Goal: Check status: Check status

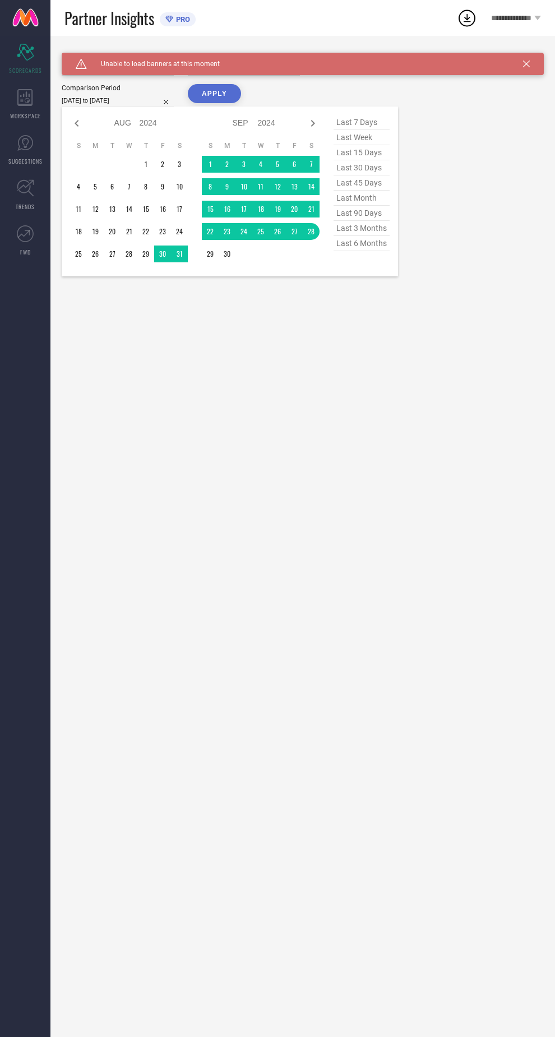
select select "7"
select select "2024"
select select "8"
select select "2024"
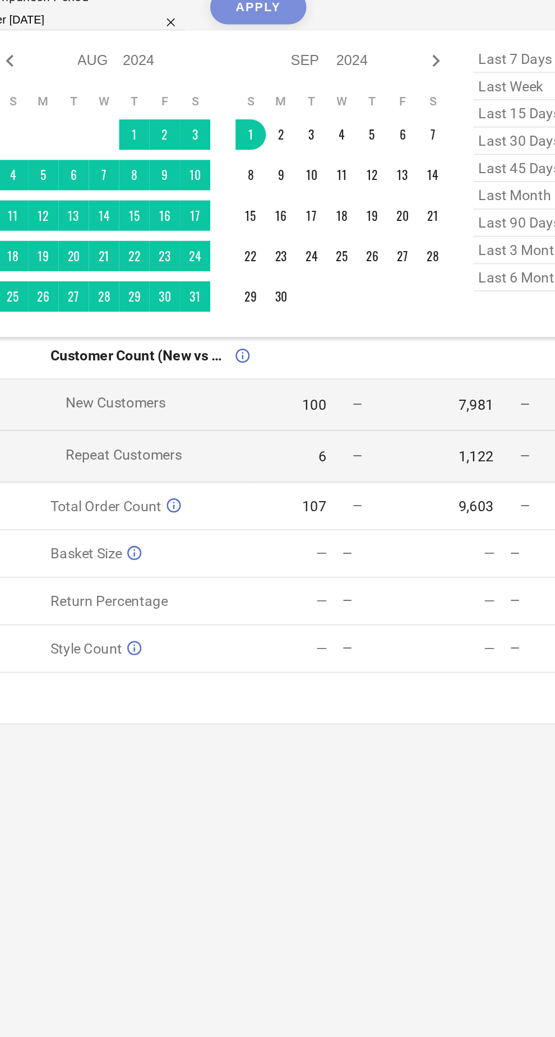
click at [198, 166] on div "Jan Feb Mar Apr May Jun [DATE] Aug Sep Oct Nov [DATE] 2015 2016 2017 2018 2019 …" at bounding box center [194, 191] width 249 height 153
type input "[DATE] to [DATE]"
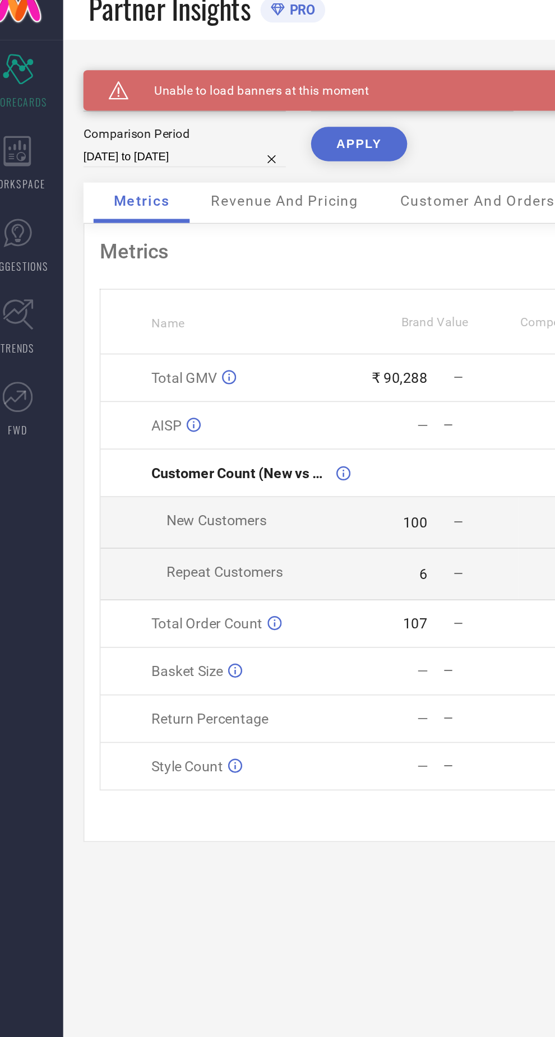
select select "8"
select select "2024"
select select "9"
select select "2024"
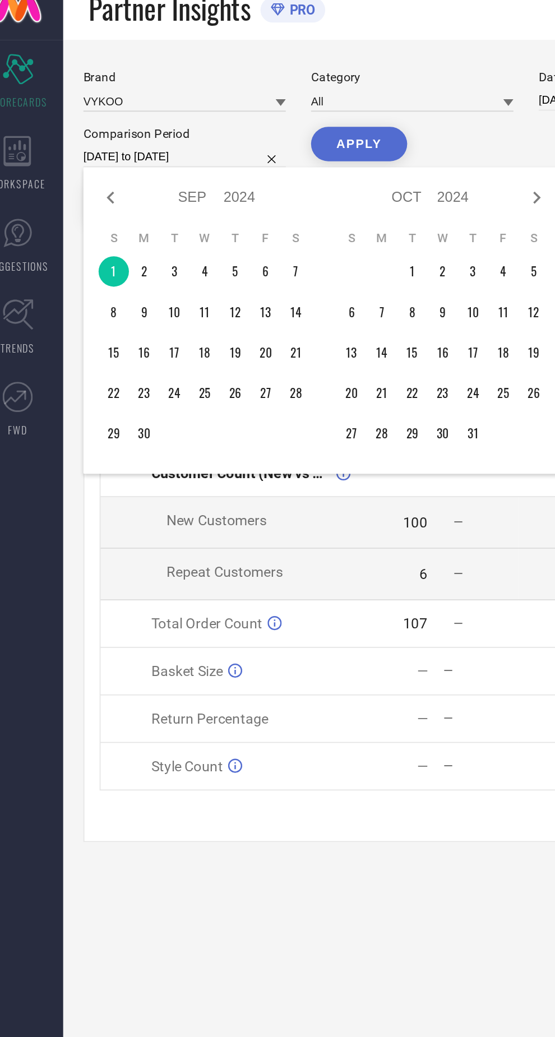
type input "After [DATE]"
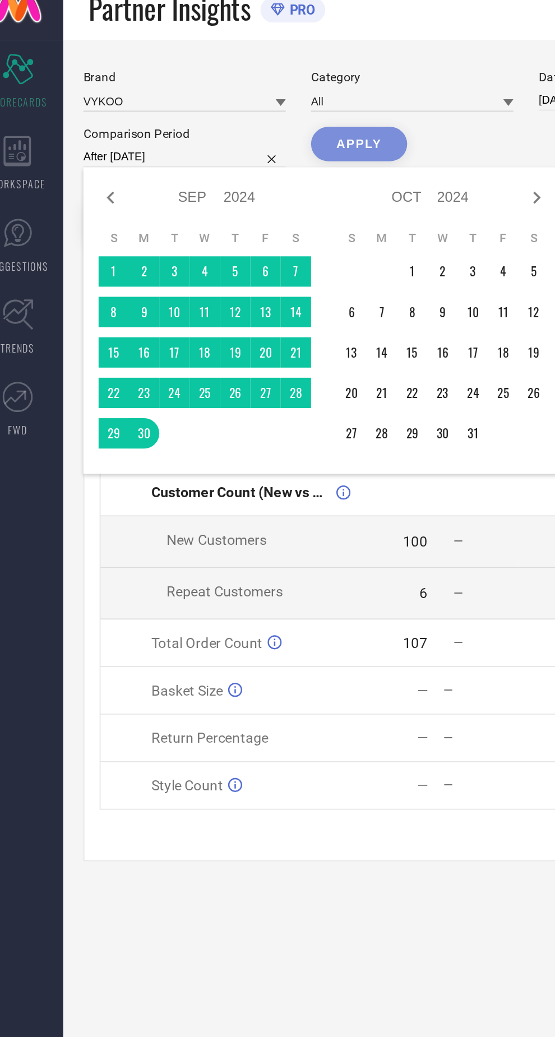
click at [213, 98] on div "APPLY" at bounding box center [214, 104] width 53 height 41
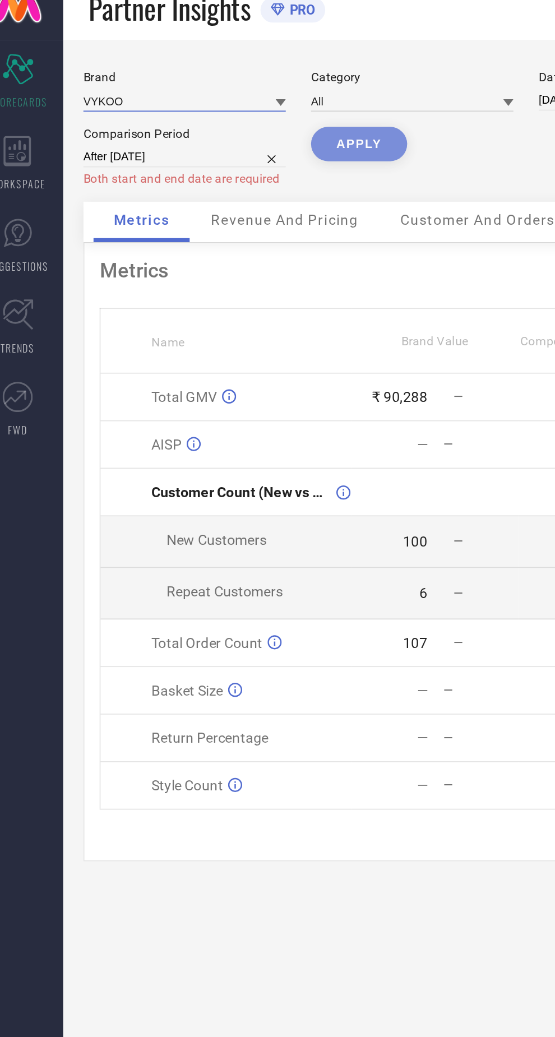
click at [130, 71] on input at bounding box center [118, 70] width 112 height 12
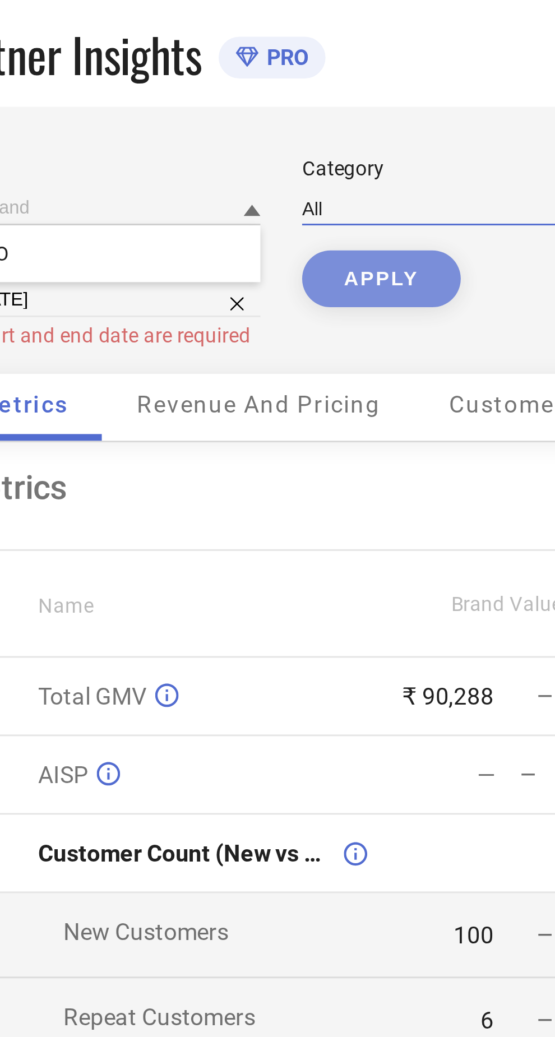
click at [220, 74] on input at bounding box center [244, 70] width 112 height 12
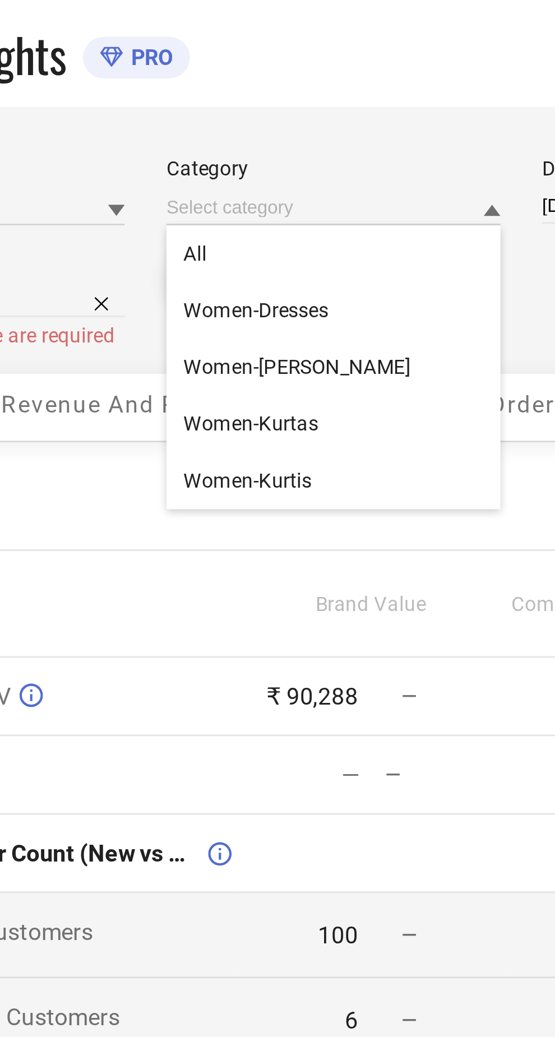
click at [251, 85] on div "Brand VYKOO Category All Women-Dresses Women-Kurta Sets Women-Kurtas Women-Kurt…" at bounding box center [303, 89] width 482 height 73
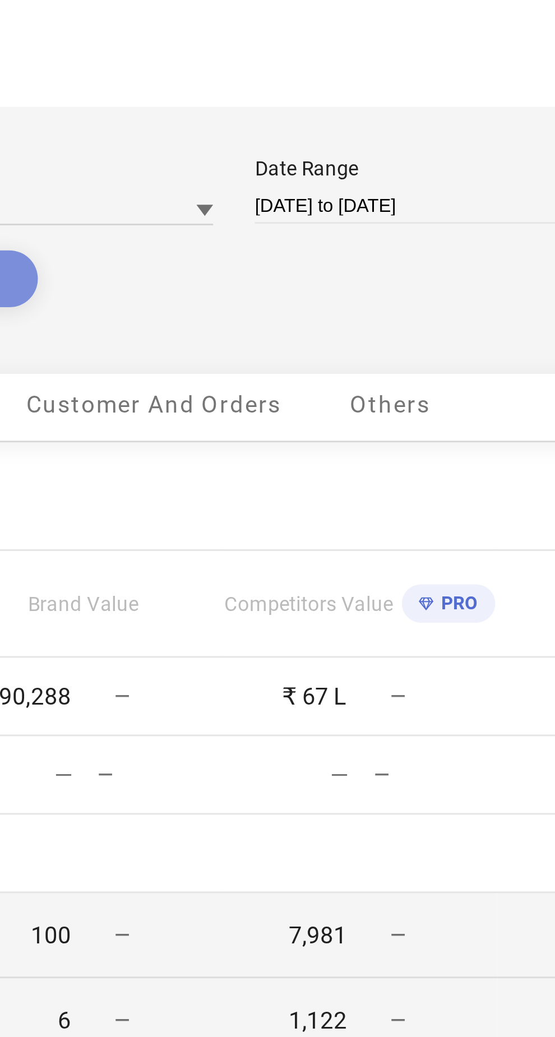
select select "7"
select select "2025"
select select "8"
select select "2025"
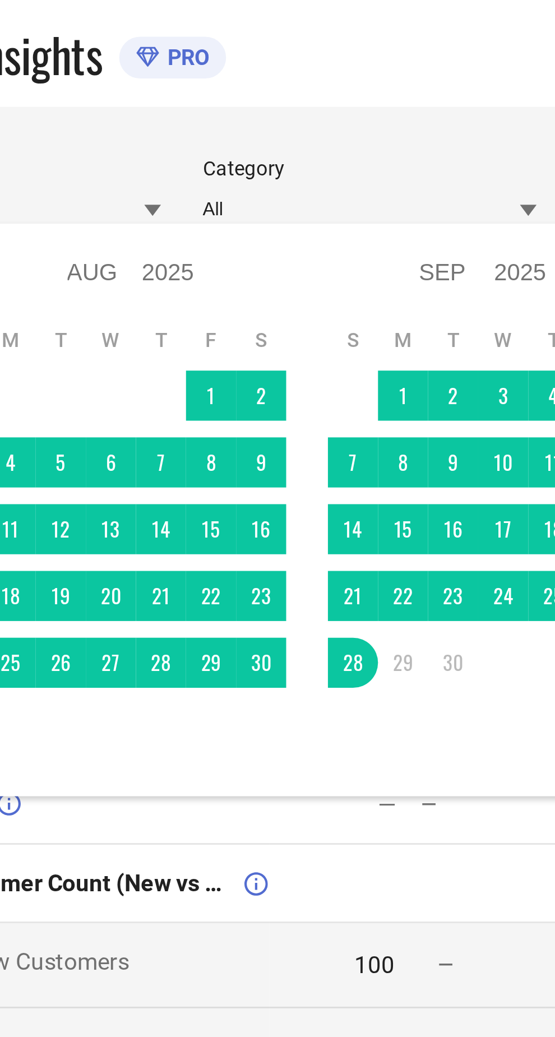
click at [246, 137] on td at bounding box center [238, 132] width 17 height 17
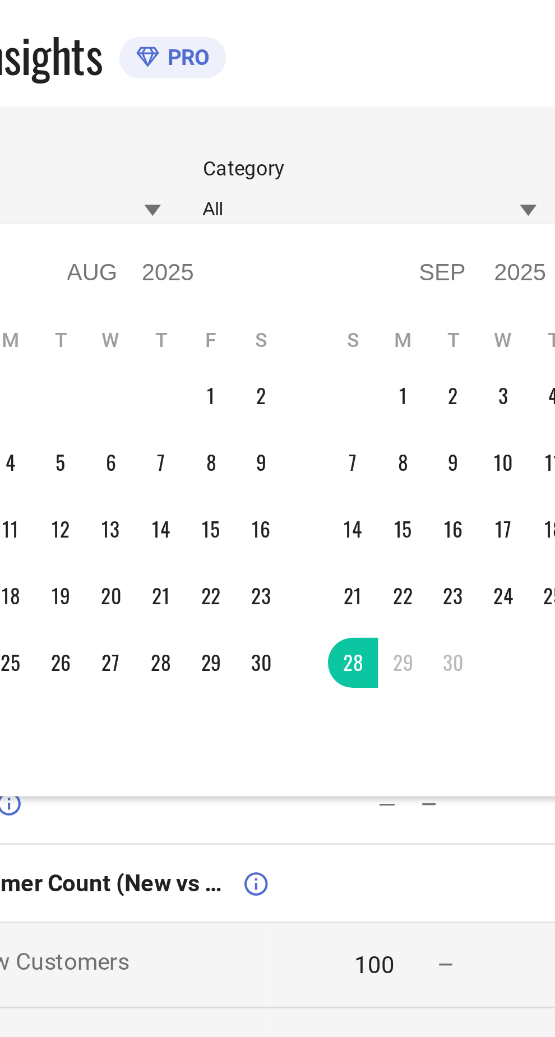
type input "[DATE] to [DATE]"
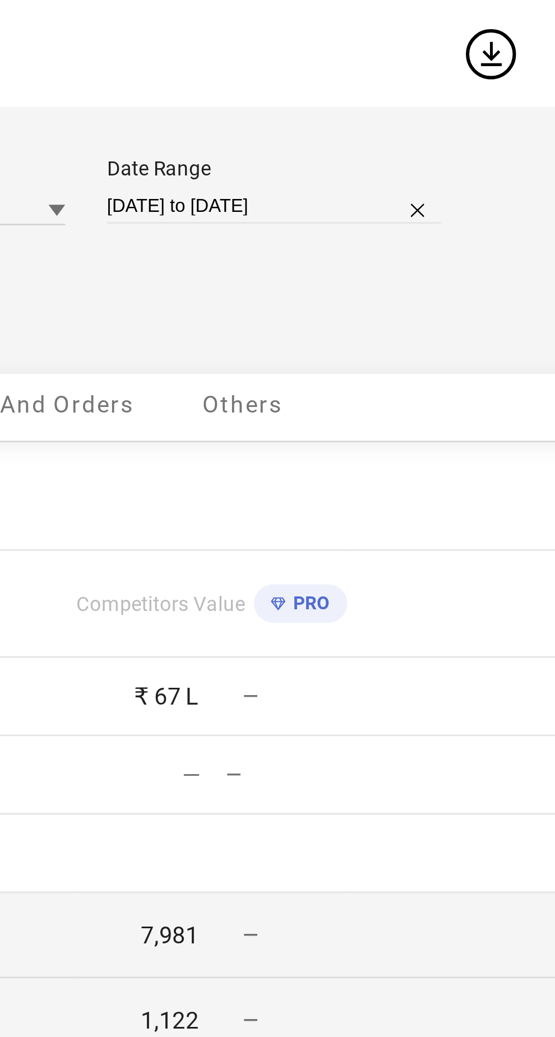
select select "8"
select select "2025"
select select "9"
select select "2025"
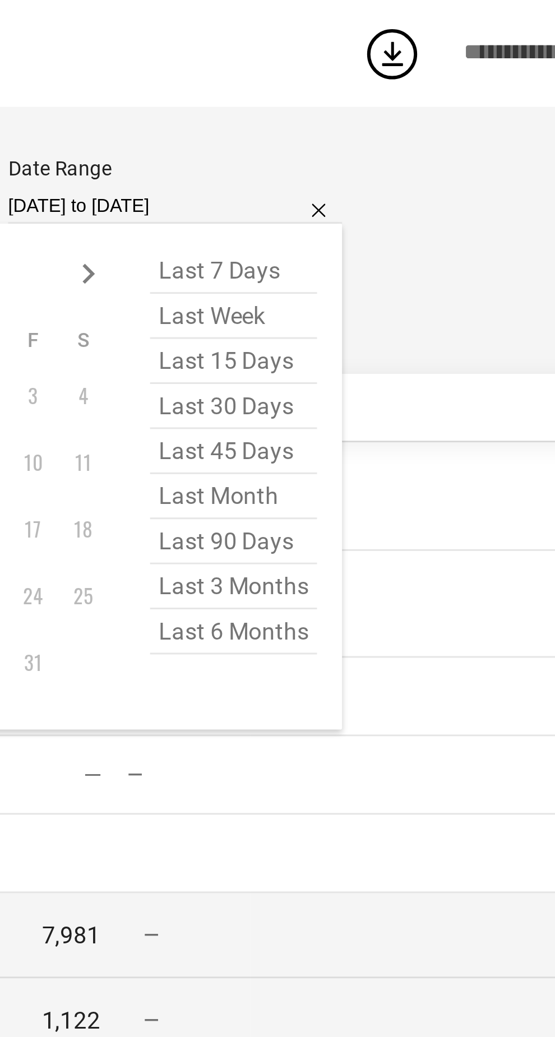
click at [394, 137] on span "last 30 days" at bounding box center [390, 136] width 56 height 15
type input "[DATE] to [DATE]"
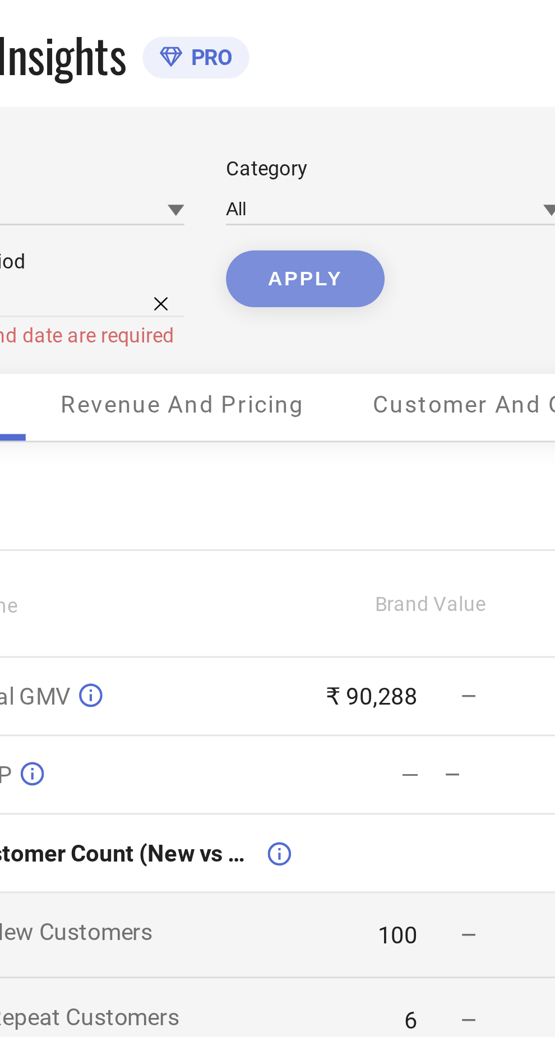
click at [213, 94] on div "APPLY" at bounding box center [214, 104] width 53 height 41
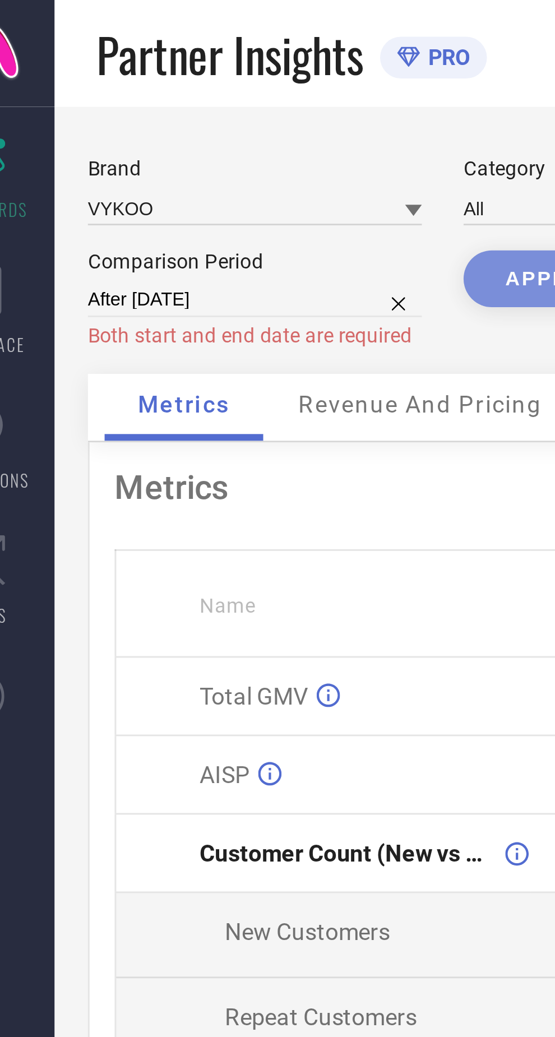
select select "8"
select select "2024"
select select "9"
select select "2024"
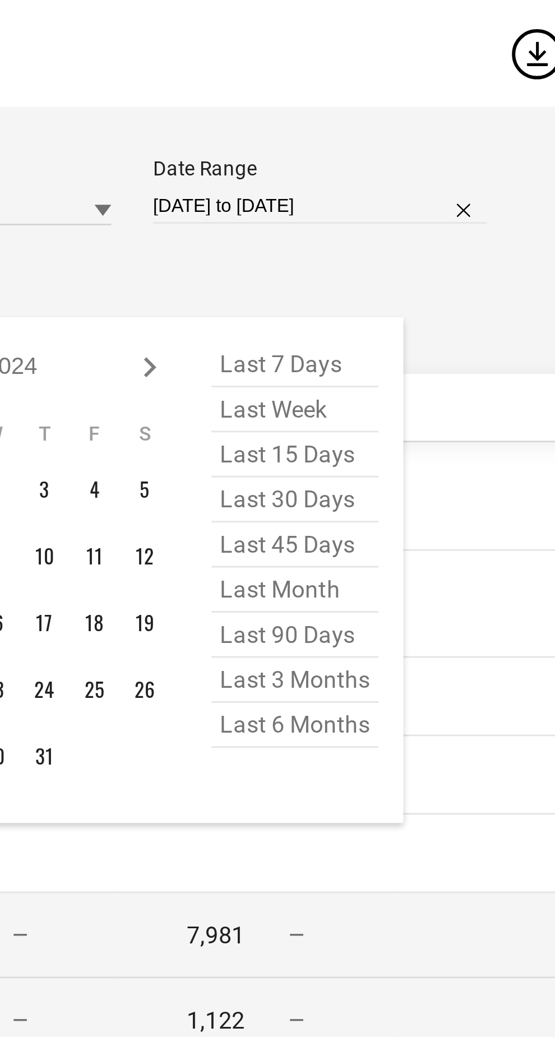
click at [367, 168] on span "last 30 days" at bounding box center [362, 167] width 56 height 15
type input "[DATE] to [DATE]"
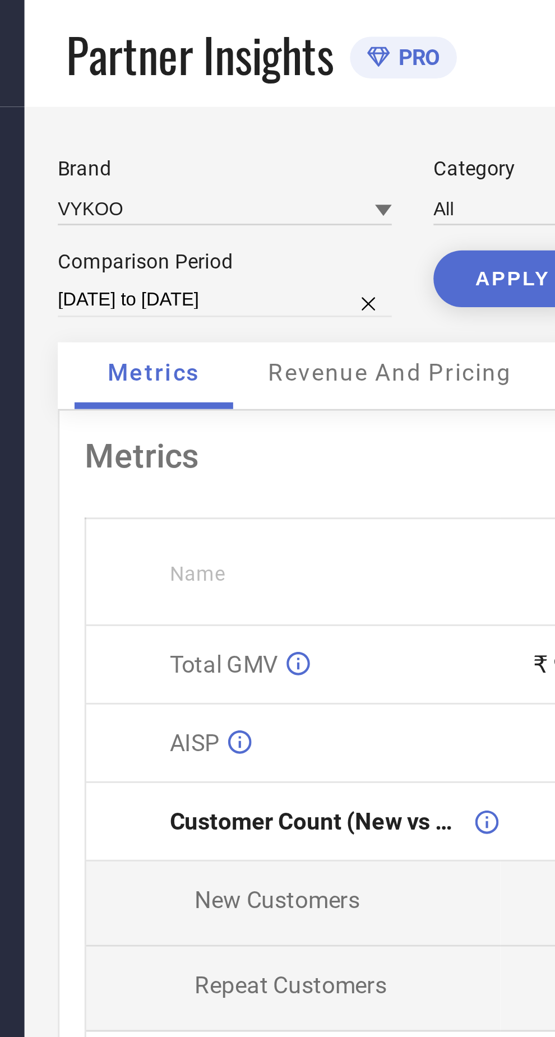
click at [205, 93] on button "APPLY" at bounding box center [214, 93] width 53 height 19
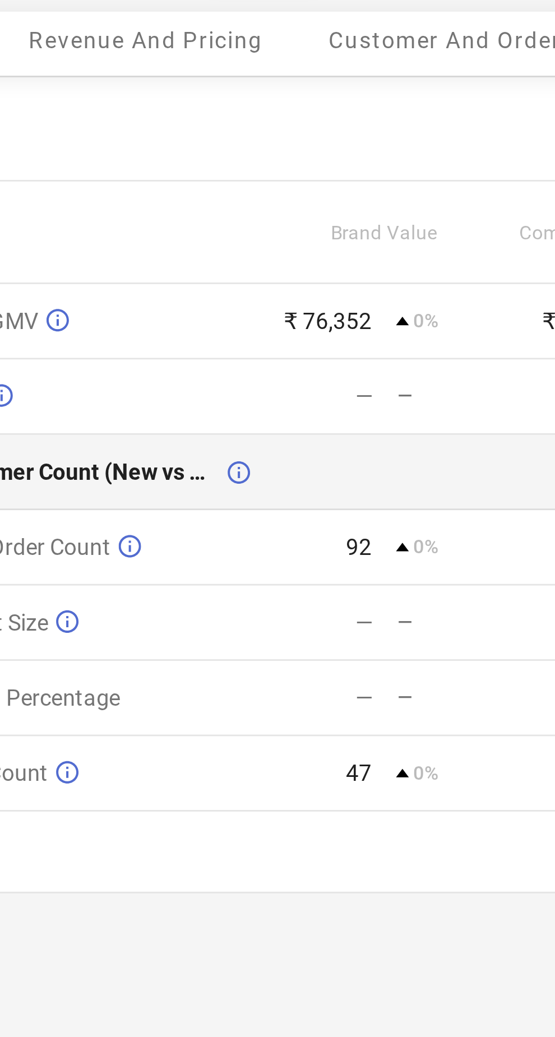
click at [197, 279] on span "Customer Count (New vs Repeat)" at bounding box center [149, 275] width 100 height 9
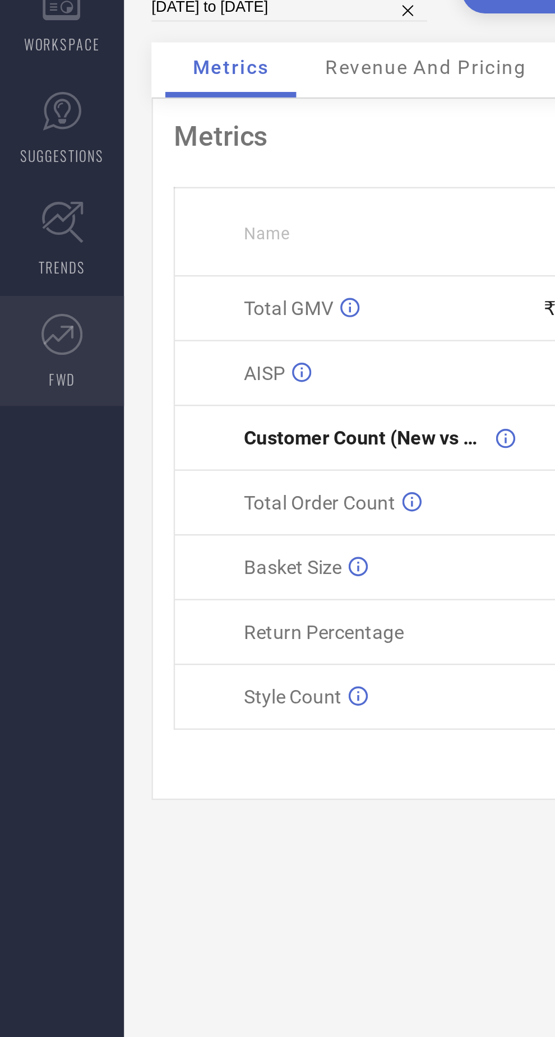
click at [38, 240] on link "FWD" at bounding box center [25, 240] width 50 height 45
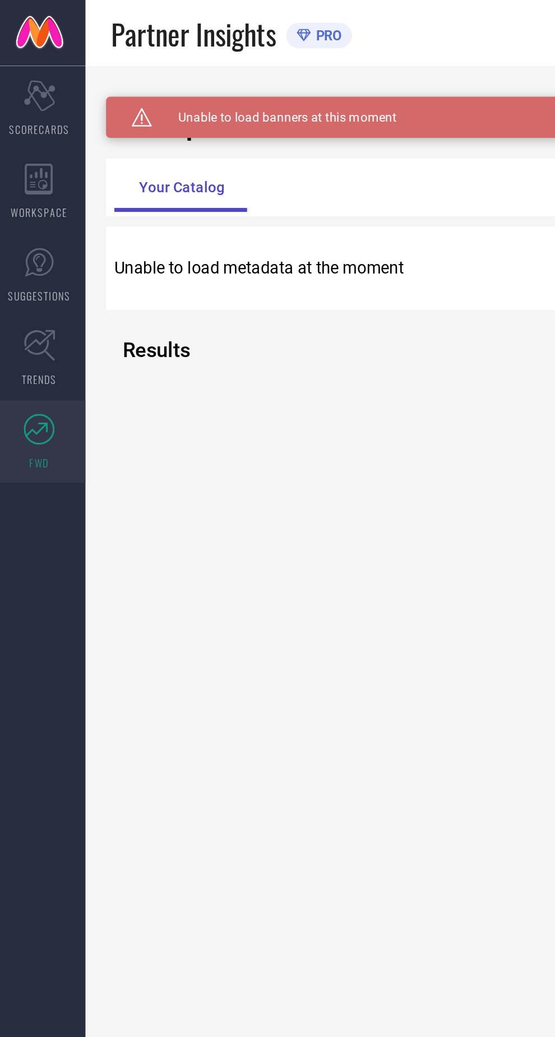
click at [81, 187] on h2 "Results" at bounding box center [76, 190] width 10 height 13
click at [113, 99] on div "Your Catalog" at bounding box center [102, 102] width 73 height 27
click at [182, 73] on div "Caution Created with Sketch. Unable to load banners at this moment" at bounding box center [303, 64] width 482 height 22
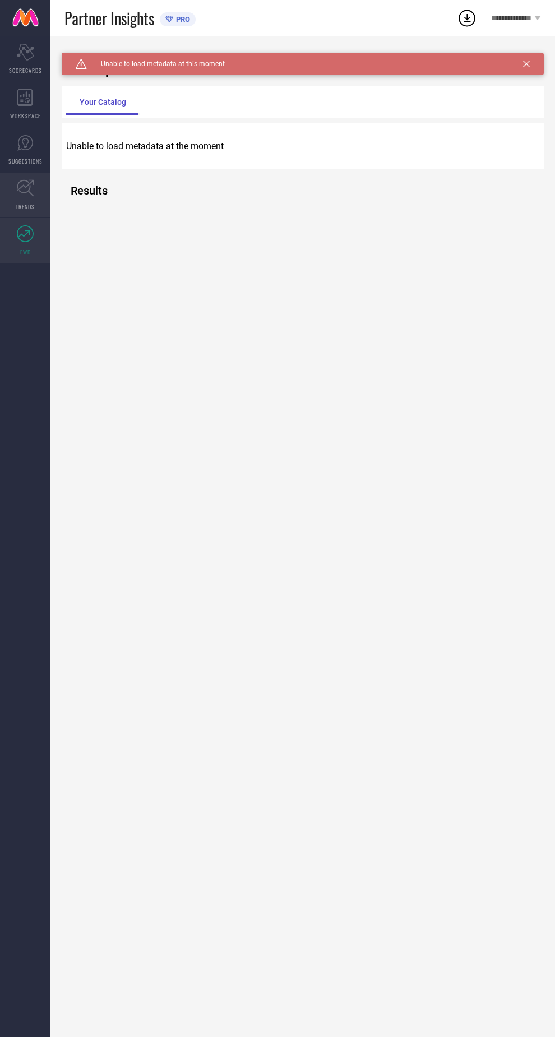
click at [27, 196] on icon at bounding box center [25, 187] width 17 height 17
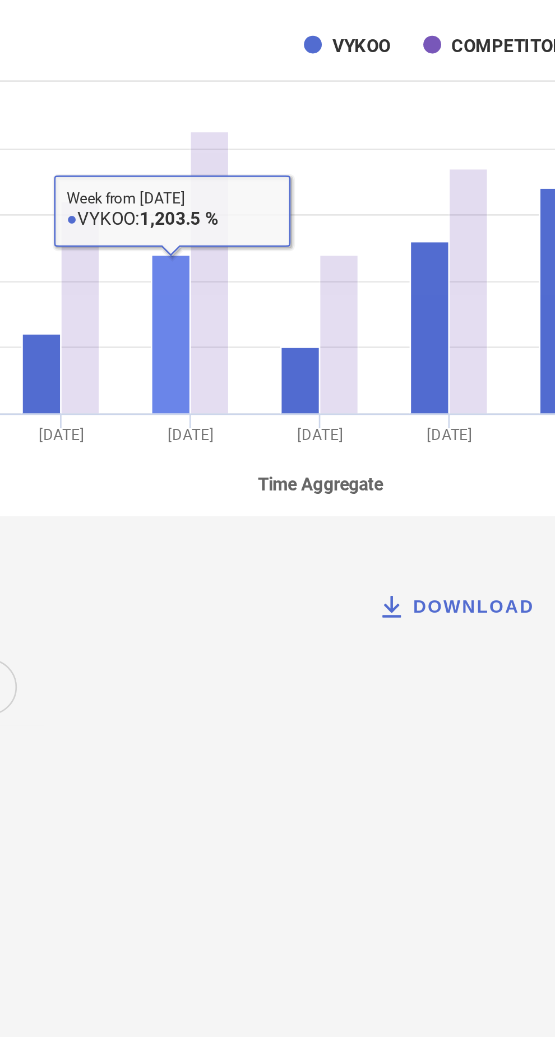
click at [390, 319] on rect at bounding box center [397, 309] width 15 height 107
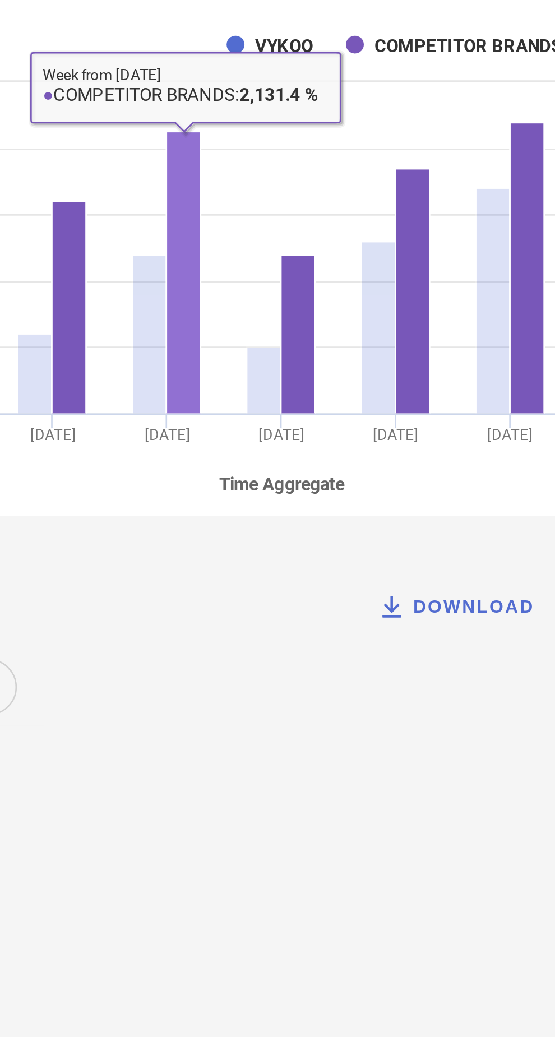
click at [371, 322] on rect at bounding box center [374, 333] width 13 height 60
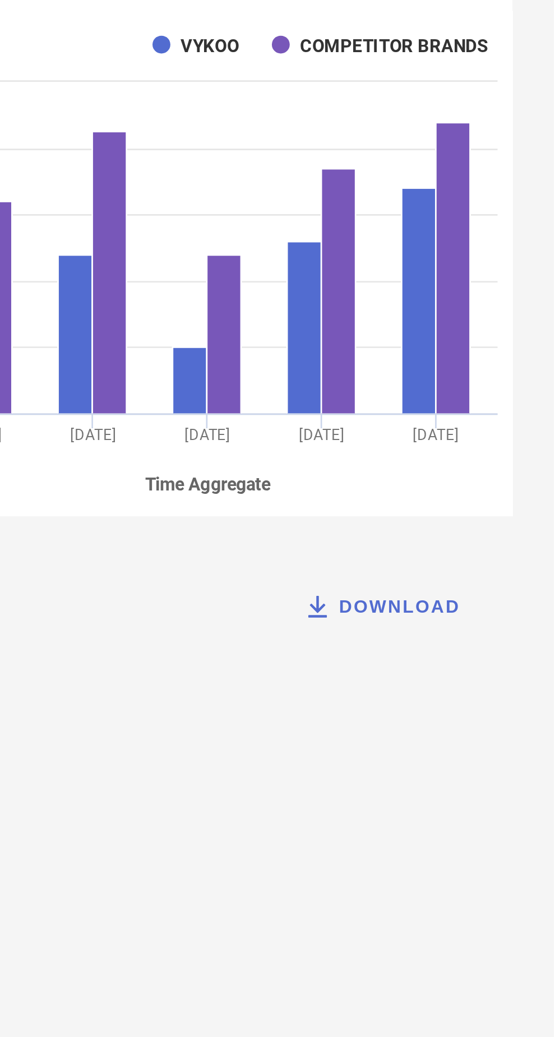
click at [420, 337] on rect at bounding box center [417, 349] width 13 height 25
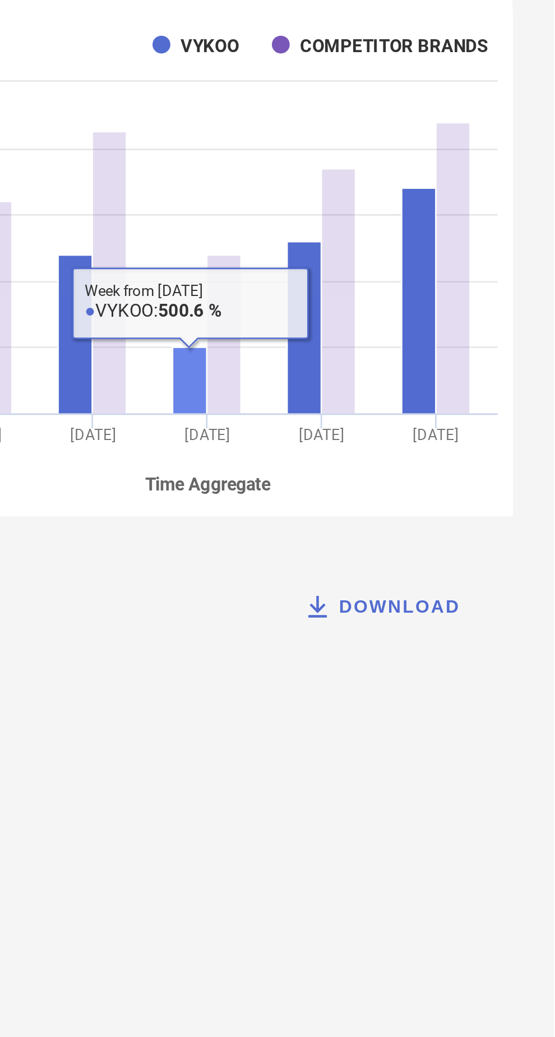
click at [433, 304] on rect at bounding box center [430, 333] width 13 height 60
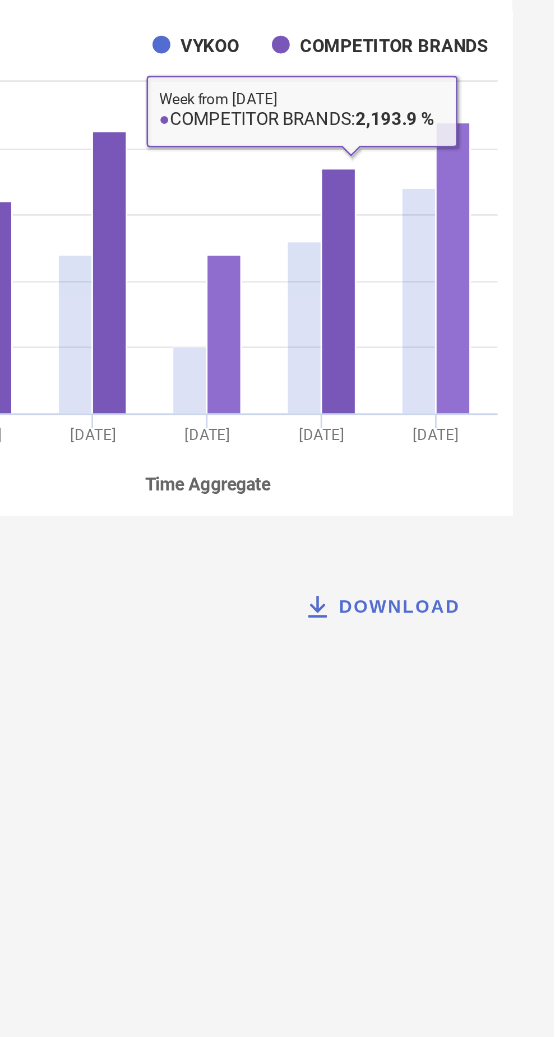
click at [519, 255] on rect at bounding box center [517, 308] width 13 height 110
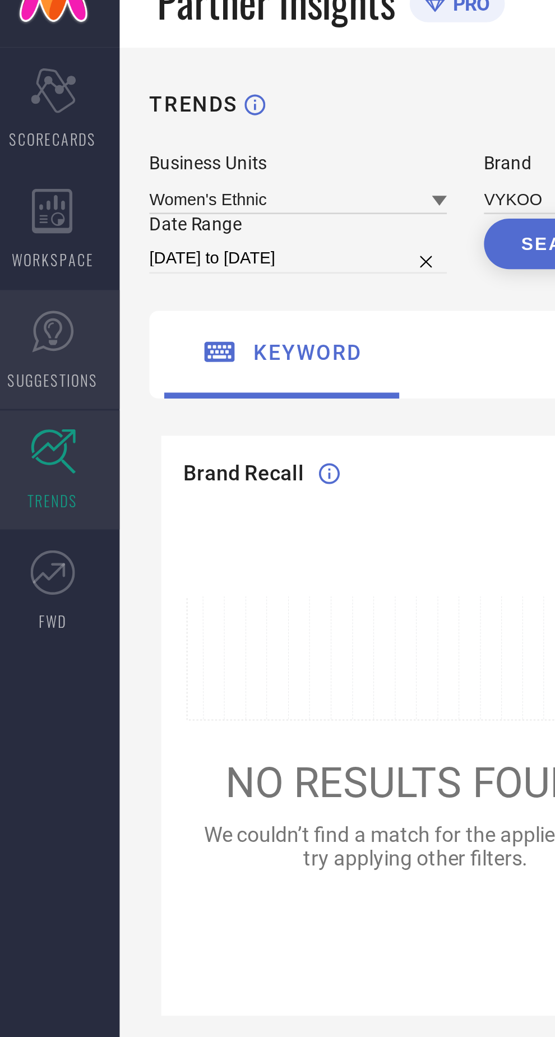
click at [33, 150] on icon at bounding box center [25, 143] width 17 height 17
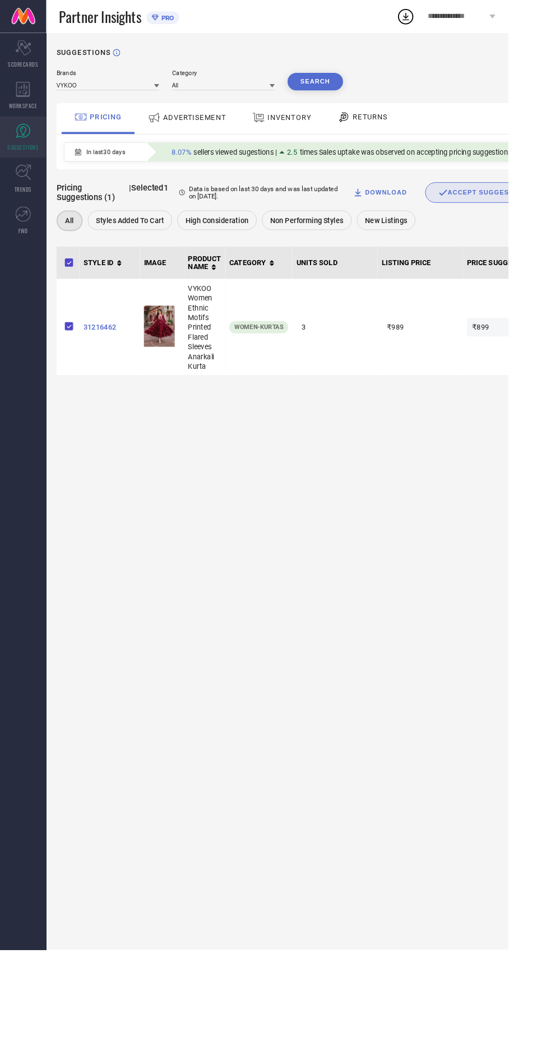
scroll to position [0, 95]
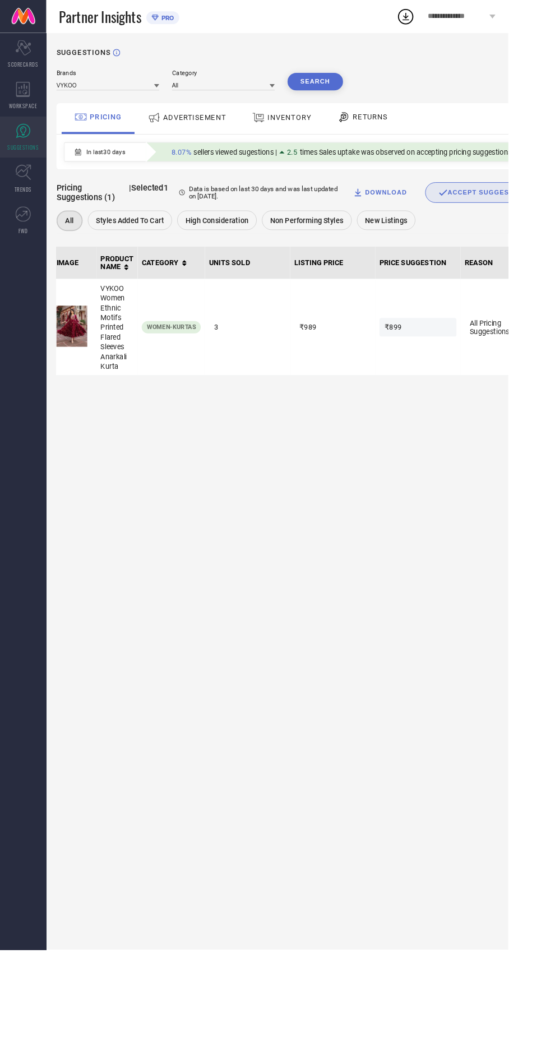
click at [523, 209] on div "ACCEPT SUGGESTIONS" at bounding box center [529, 210] width 101 height 10
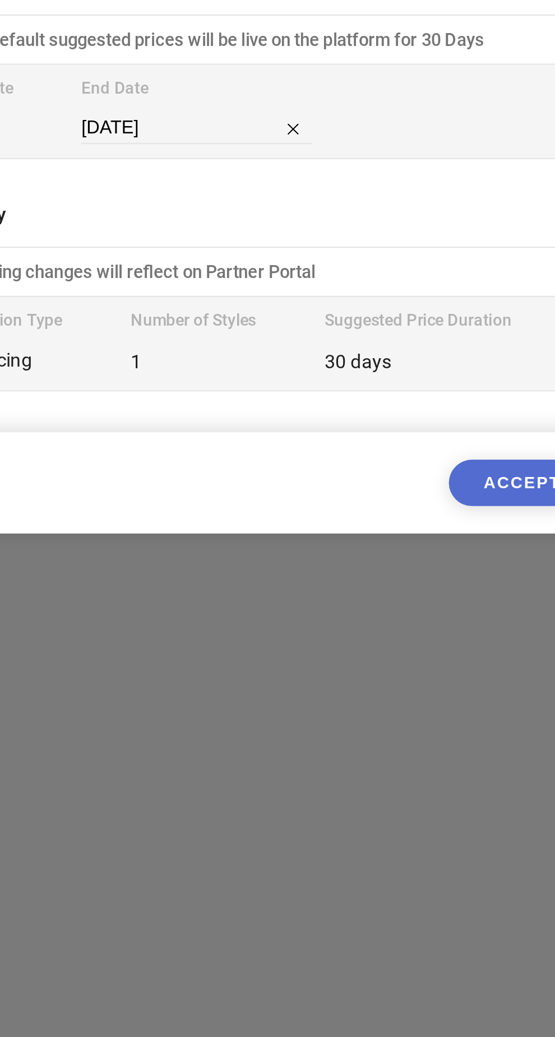
click at [399, 649] on button "ACCEPT" at bounding box center [395, 639] width 60 height 19
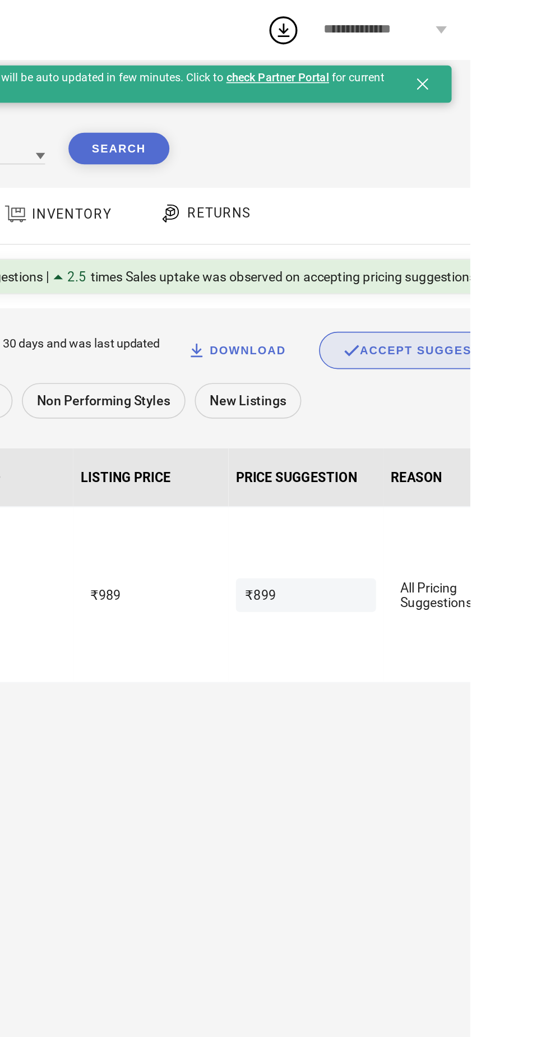
scroll to position [0, 0]
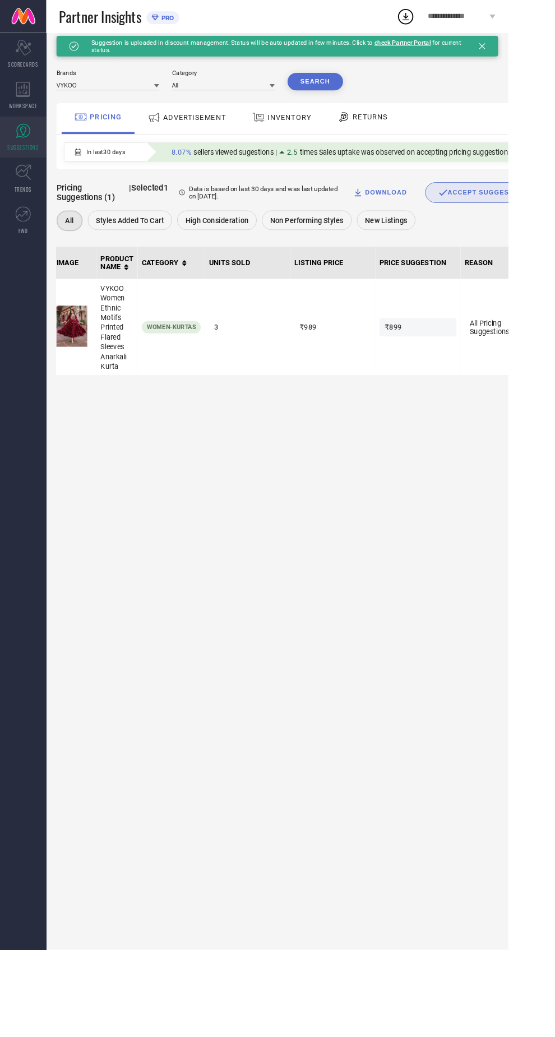
click at [221, 130] on span "ADVERTISEMENT" at bounding box center [212, 128] width 68 height 9
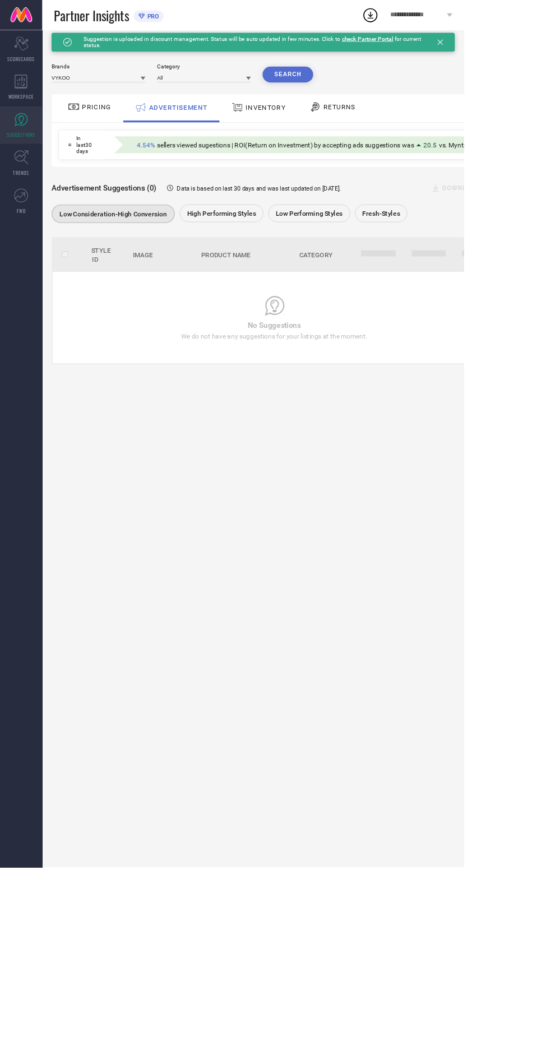
click at [323, 133] on div "INVENTORY" at bounding box center [309, 128] width 70 height 20
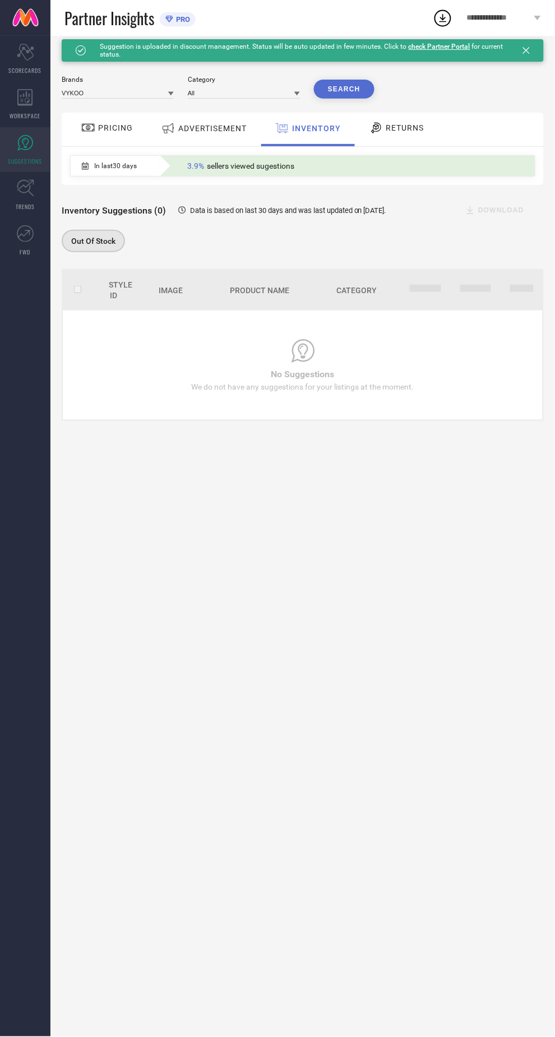
click at [415, 117] on div "RETURNS" at bounding box center [396, 130] width 83 height 34
click at [351, 80] on button "Search" at bounding box center [344, 89] width 61 height 19
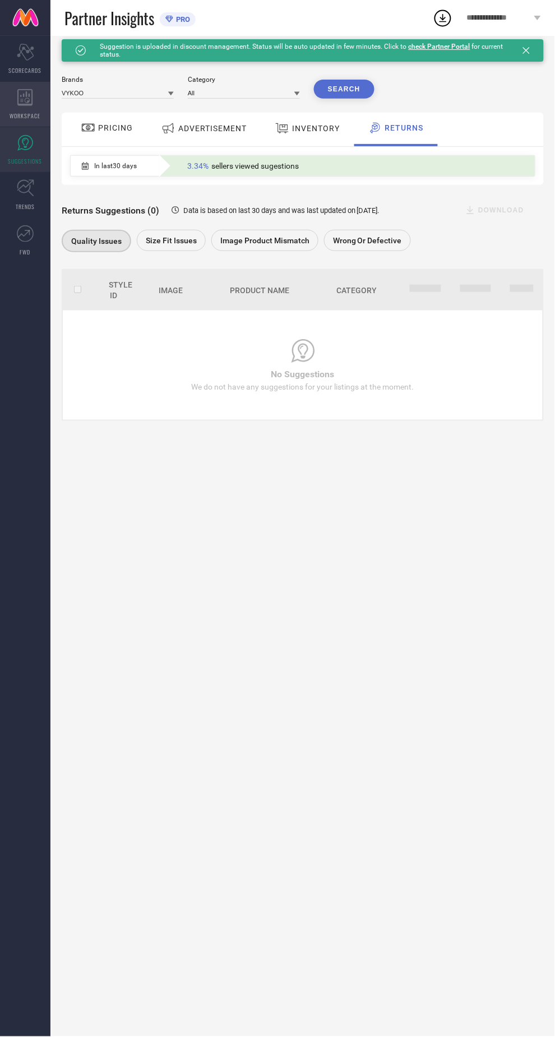
click at [29, 104] on icon at bounding box center [24, 97] width 15 height 17
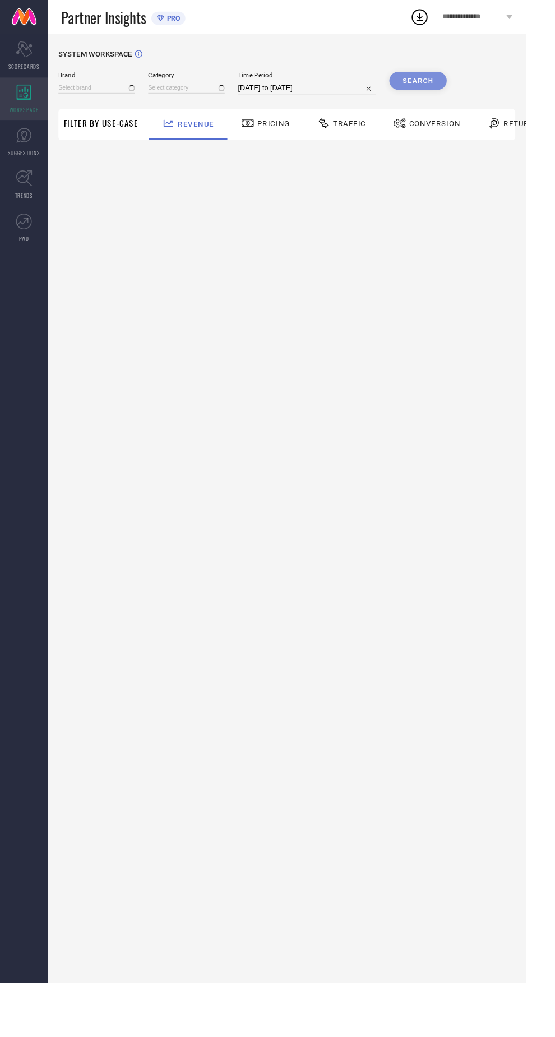
type input "VYKOO"
type input "All"
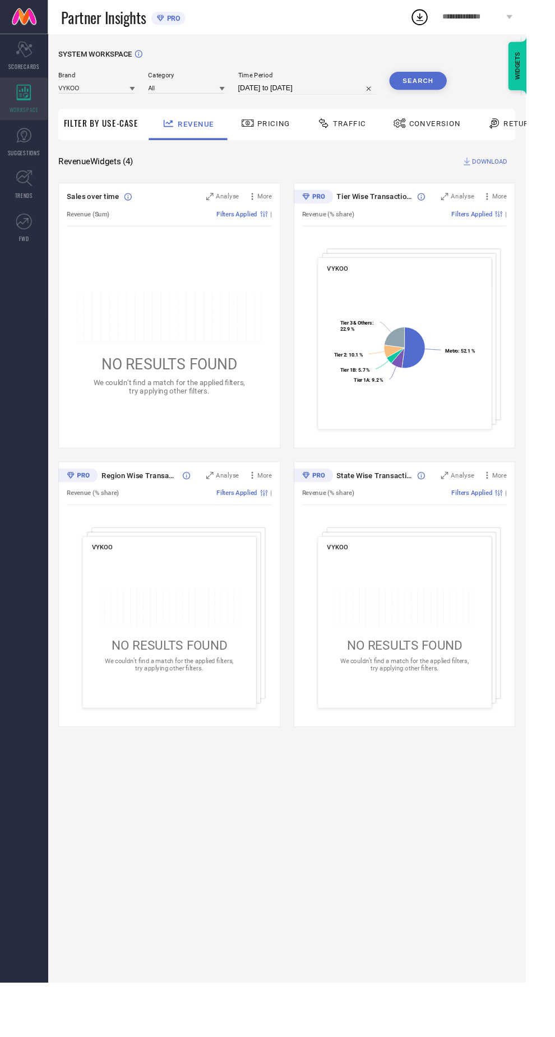
select select "7"
select select "2025"
select select "8"
select select "2025"
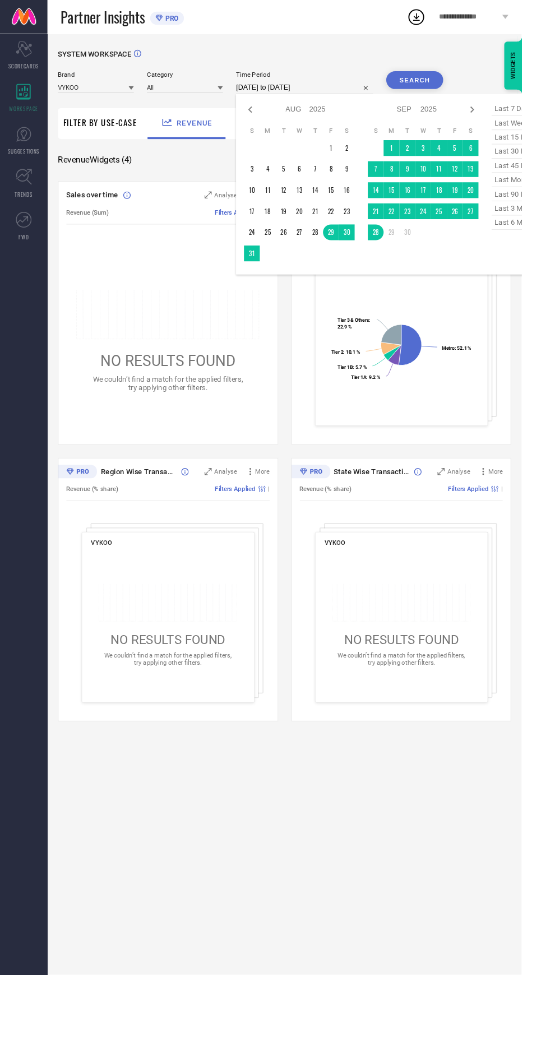
click at [540, 160] on span "last 30 days" at bounding box center [551, 161] width 56 height 15
type input "[DATE] to [DATE]"
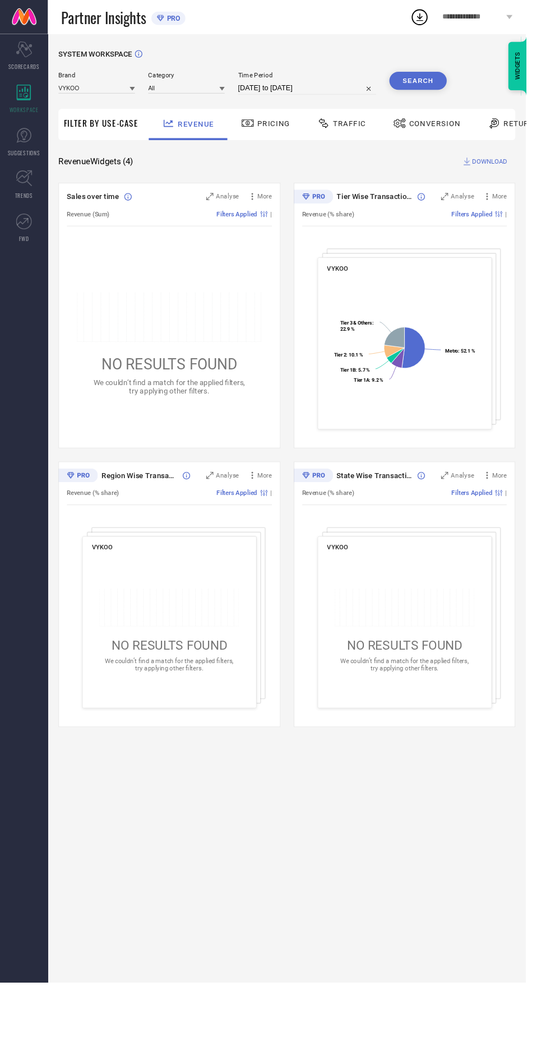
click at [437, 84] on button "Search" at bounding box center [441, 85] width 61 height 19
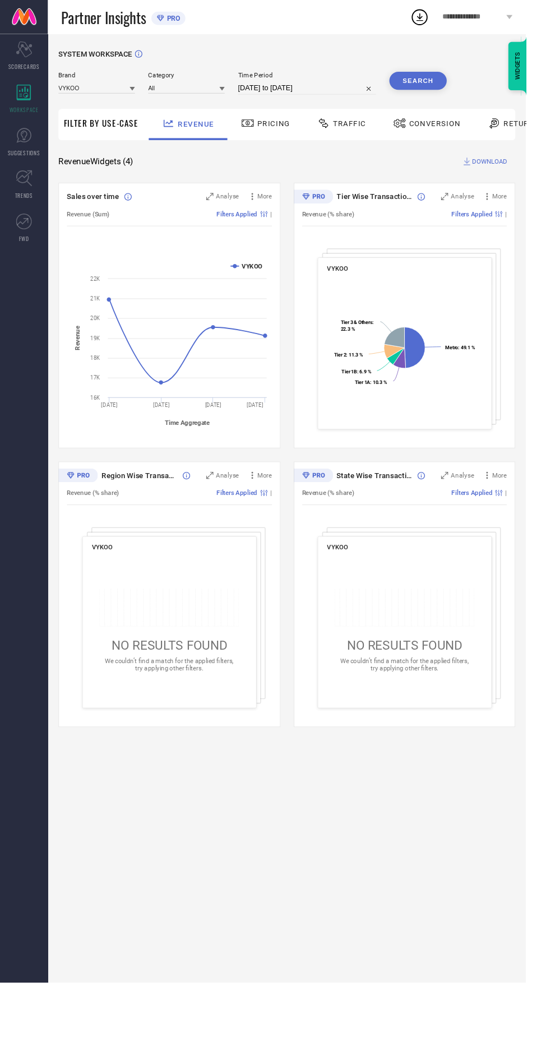
click at [114, 315] on icon at bounding box center [115, 316] width 4 height 4
click at [279, 353] on icon at bounding box center [279, 354] width 4 height 4
click at [304, 121] on div "Pricing" at bounding box center [280, 130] width 57 height 19
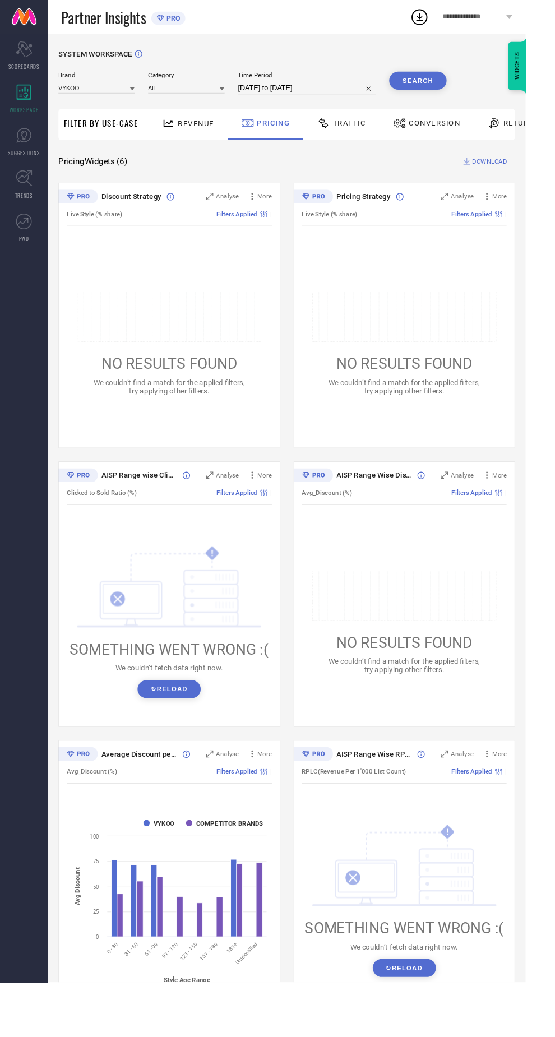
click at [177, 721] on button "↻ Reload" at bounding box center [178, 727] width 67 height 19
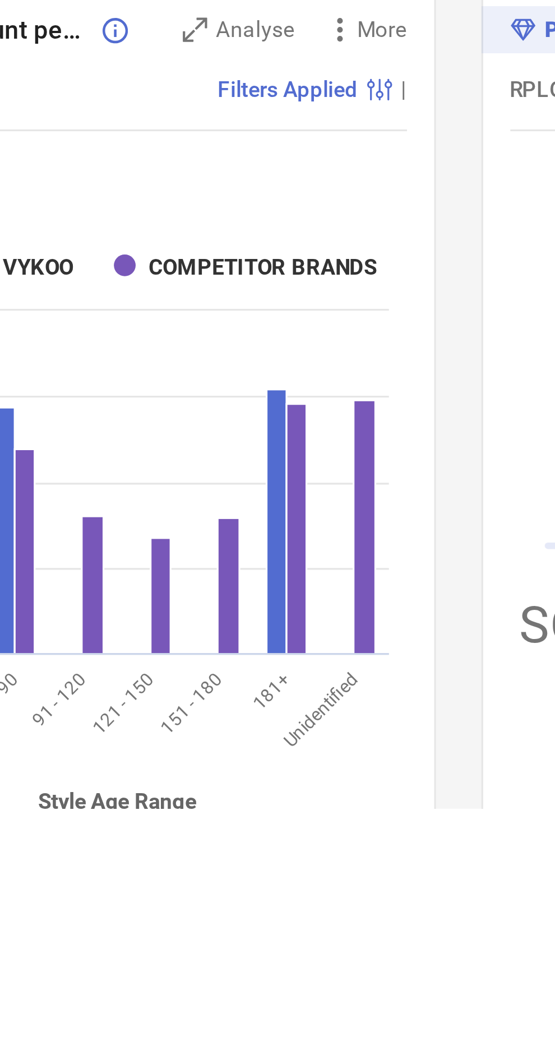
click at [246, 910] on rect at bounding box center [247, 948] width 6 height 82
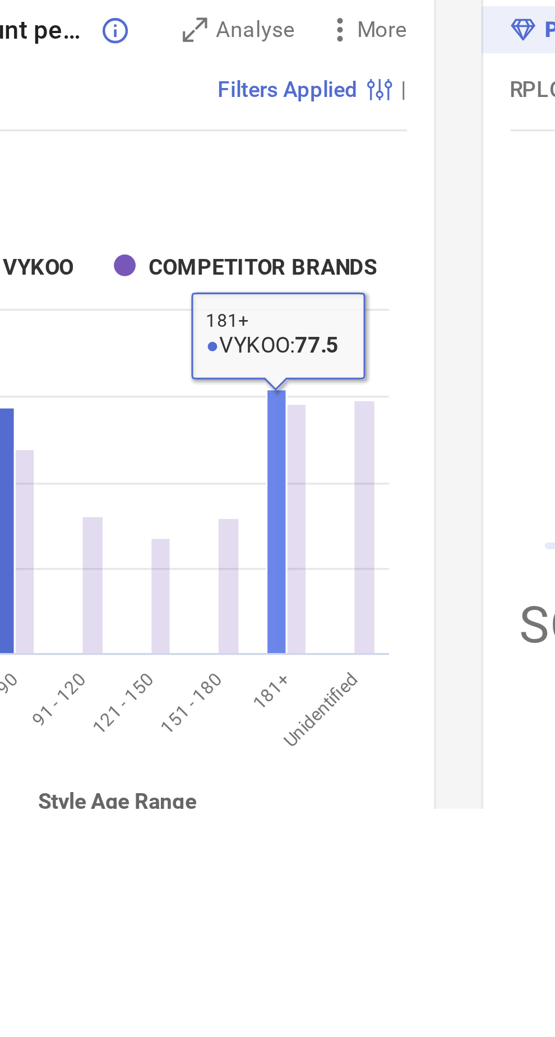
click at [253, 913] on rect at bounding box center [253, 949] width 6 height 77
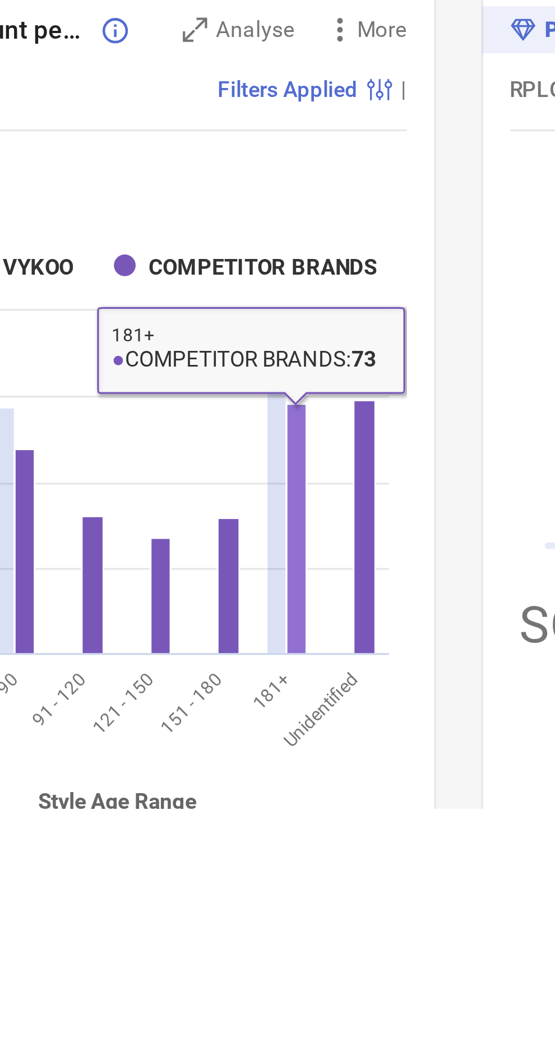
click at [274, 911] on rect at bounding box center [274, 949] width 7 height 78
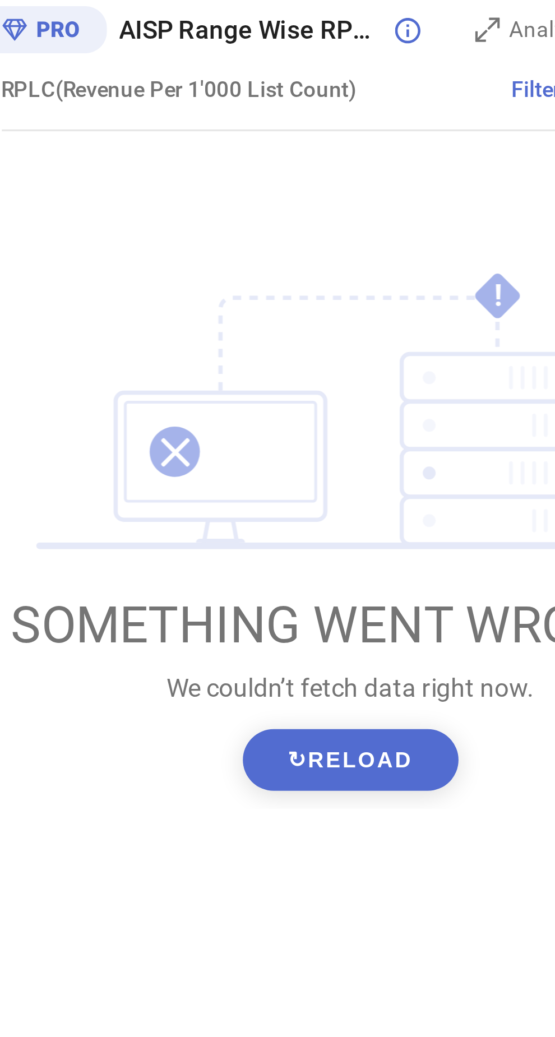
click at [439, 1025] on button "↻ Reload" at bounding box center [427, 1021] width 67 height 19
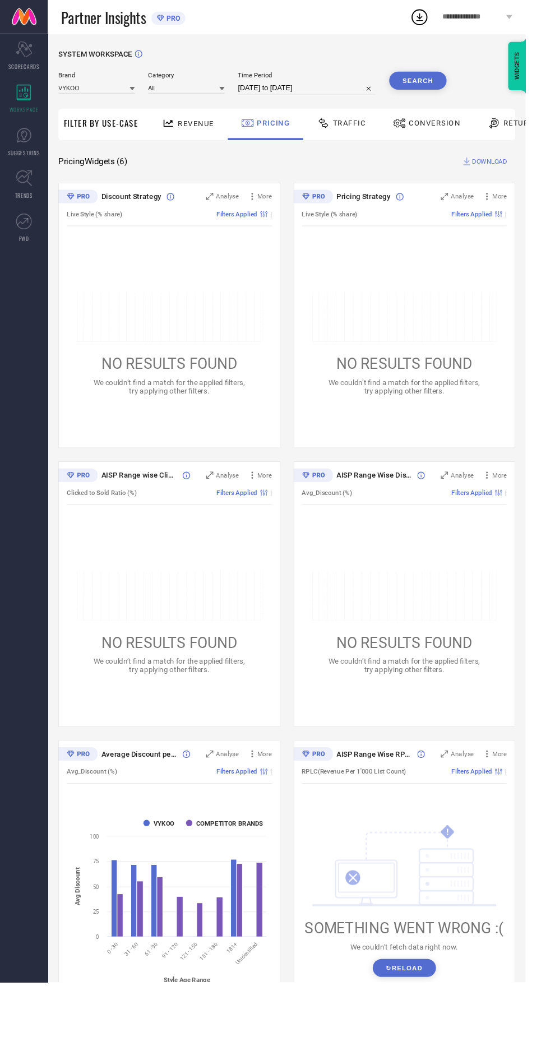
click at [373, 145] on div "Traffic" at bounding box center [361, 131] width 80 height 33
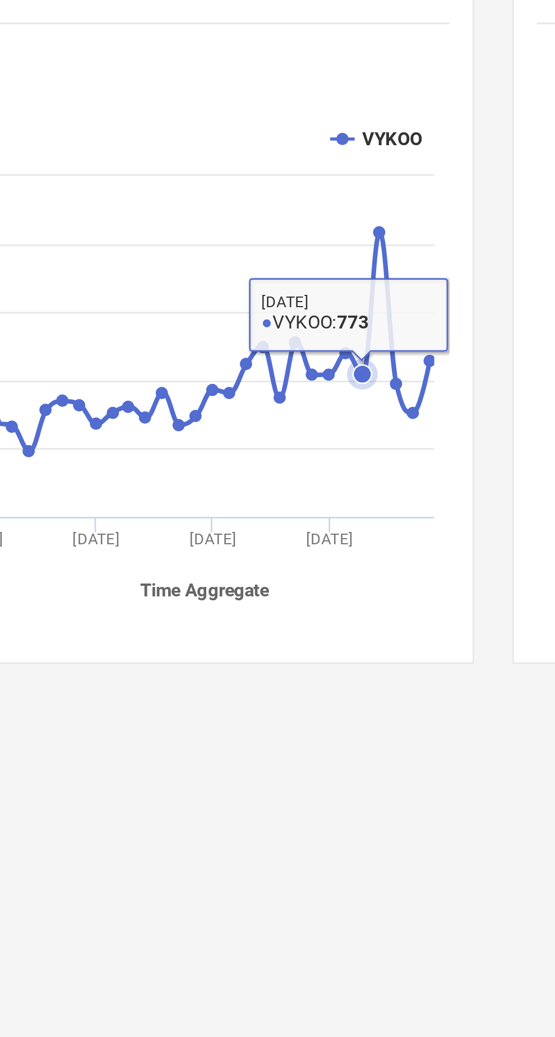
click at [261, 361] on icon at bounding box center [254, 366] width 11 height 11
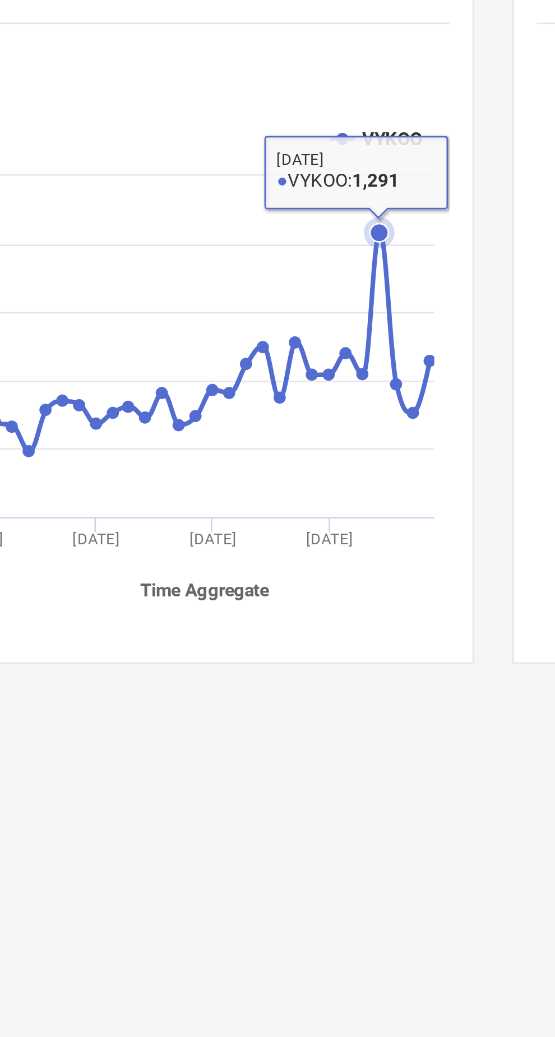
click at [266, 371] on icon at bounding box center [267, 370] width 4 height 4
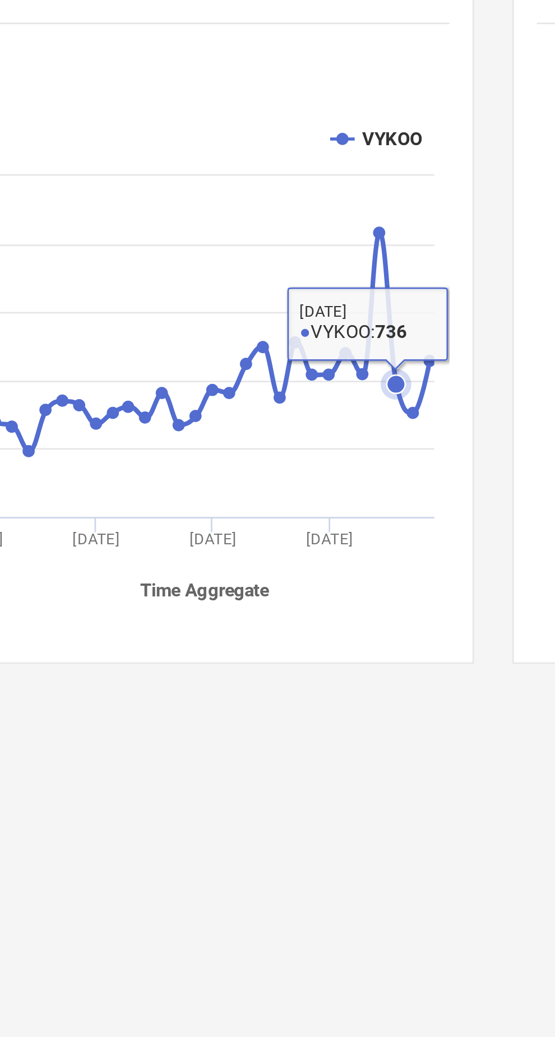
click at [273, 375] on icon at bounding box center [267, 370] width 11 height 11
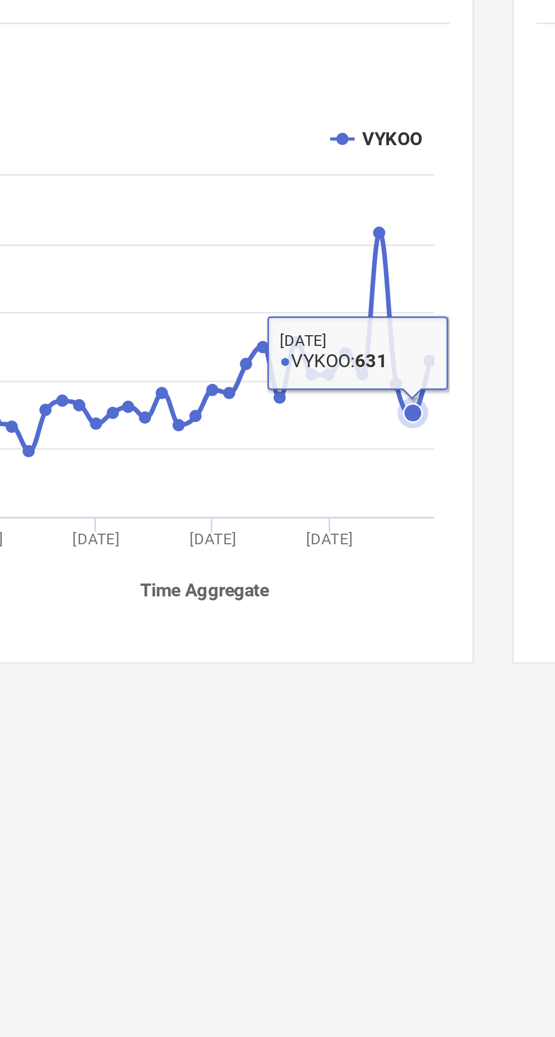
click at [281, 357] on rect at bounding box center [179, 362] width 216 height 191
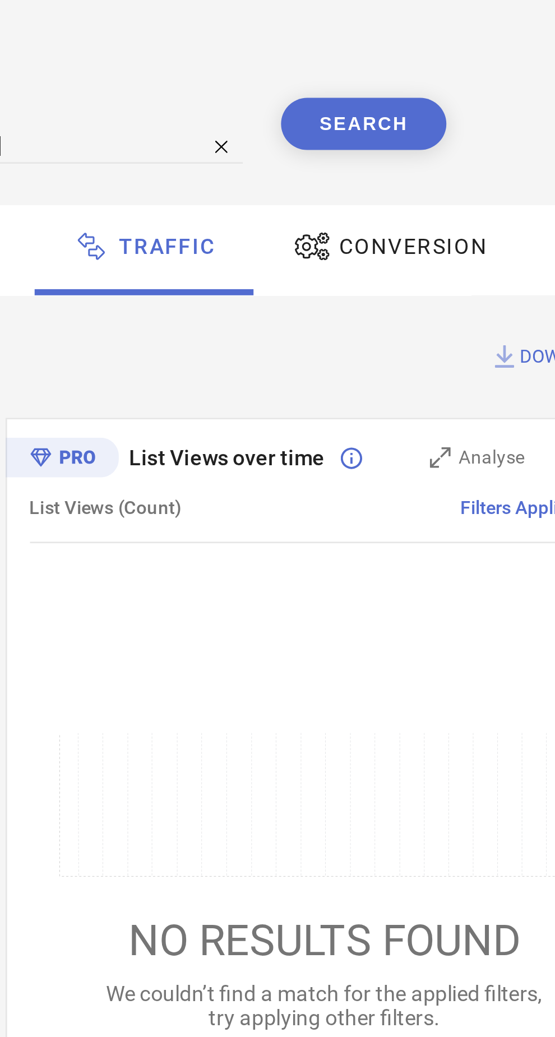
click at [450, 134] on span "Conversion" at bounding box center [459, 130] width 54 height 9
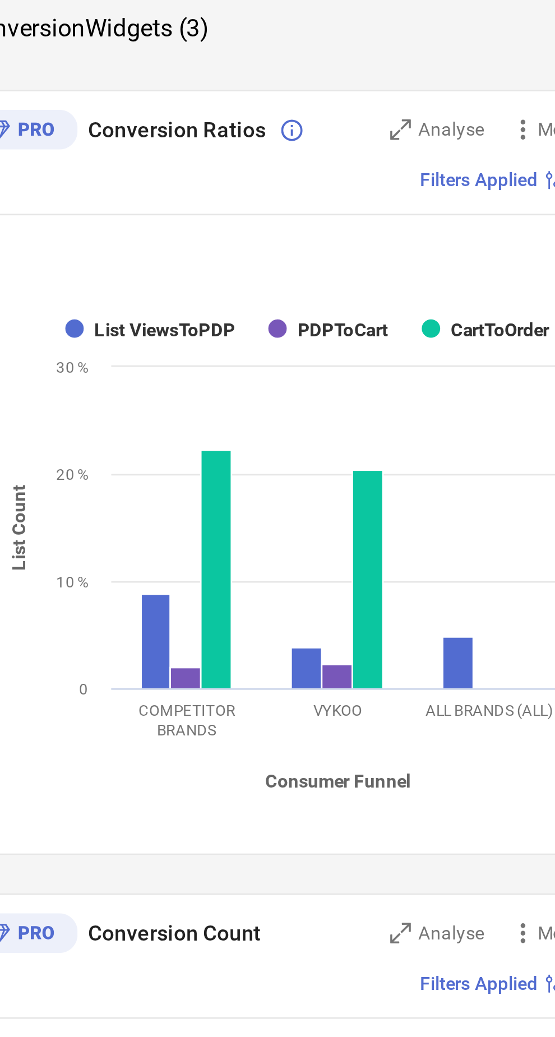
click at [200, 404] on rect at bounding box center [198, 407] width 11 height 9
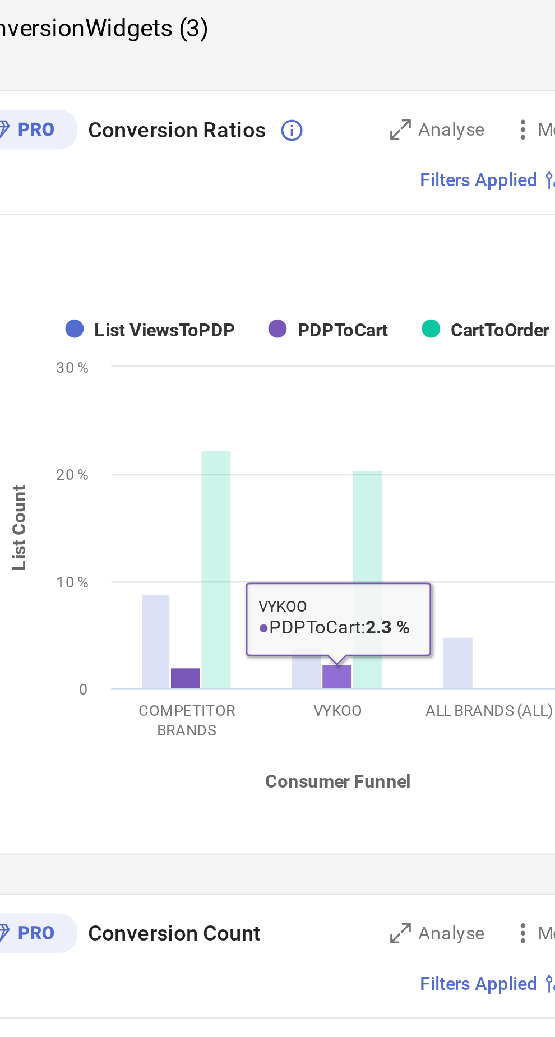
click at [208, 333] on rect at bounding box center [209, 372] width 11 height 80
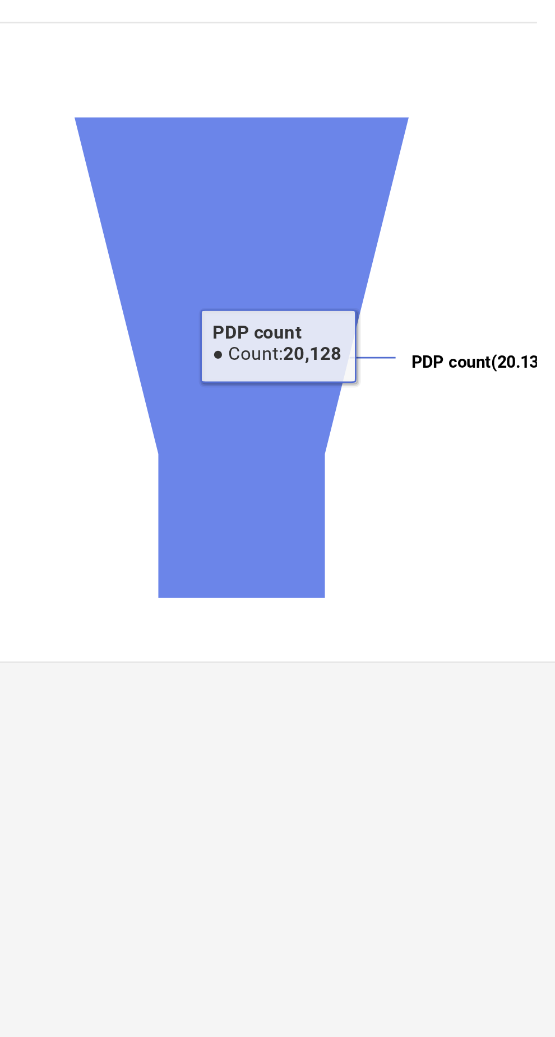
click at [224, 578] on icon at bounding box center [178, 655] width 123 height 177
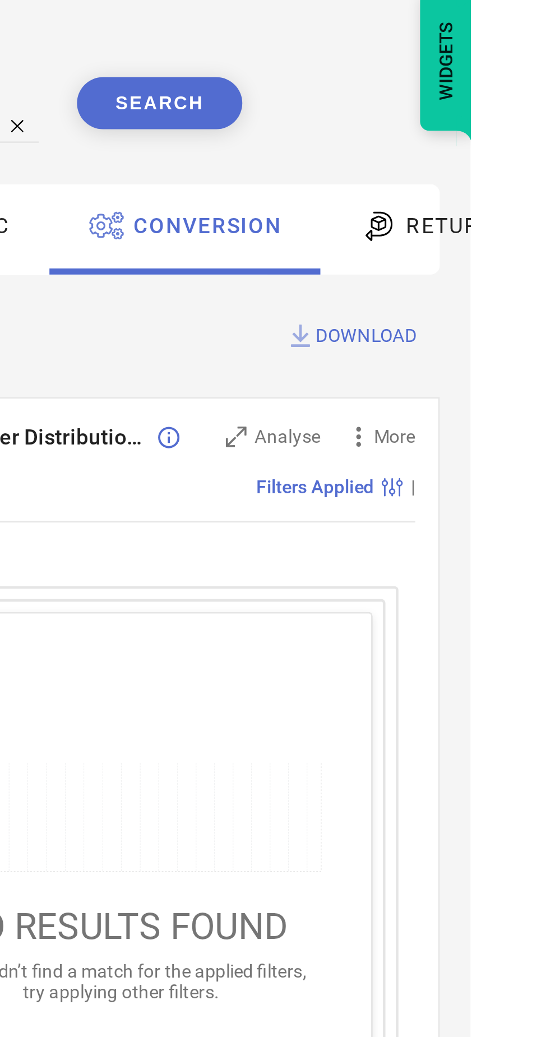
click at [538, 130] on span "Returns" at bounding box center [550, 130] width 38 height 9
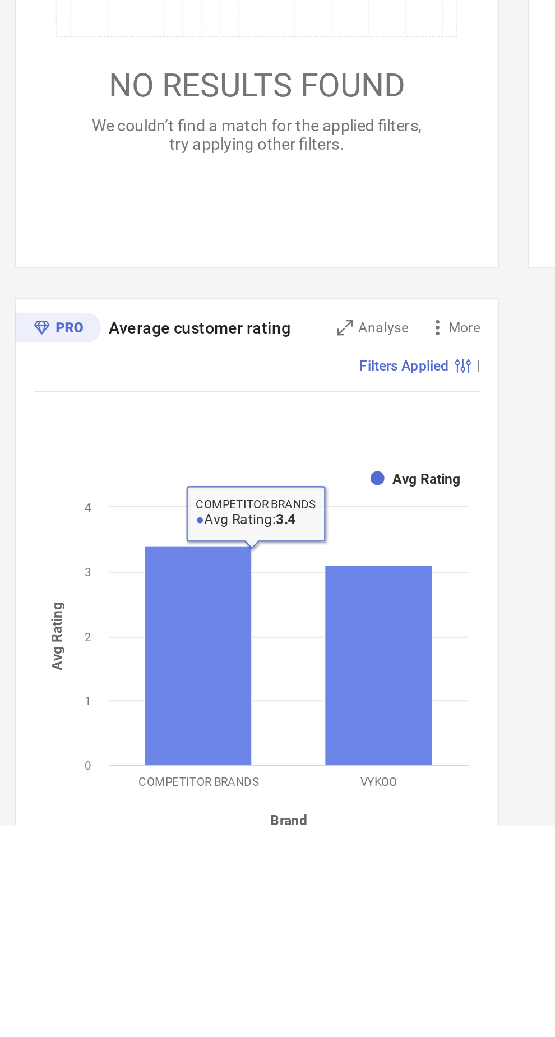
click at [133, 906] on rect at bounding box center [150, 954] width 52 height 107
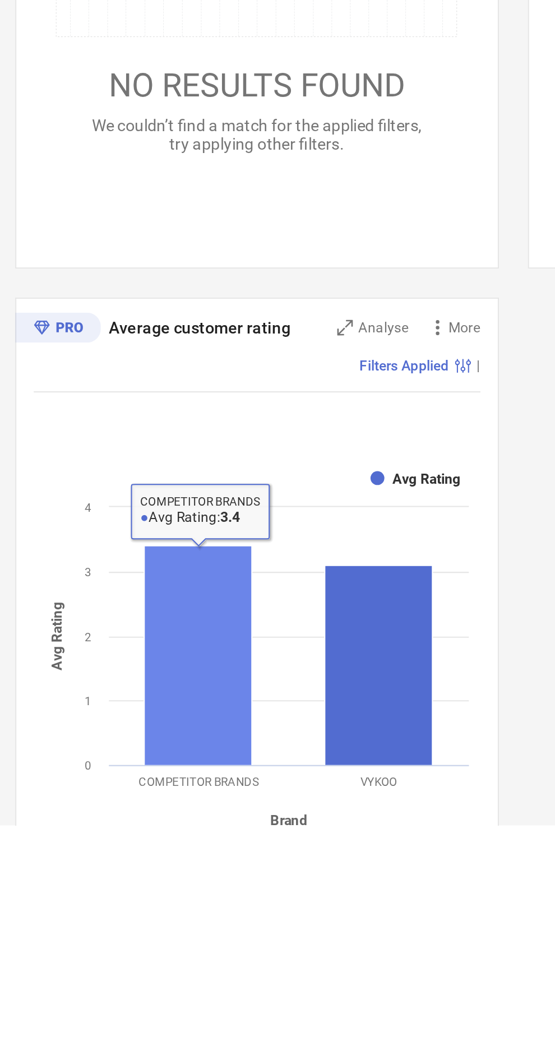
click at [244, 911] on rect at bounding box center [238, 959] width 52 height 97
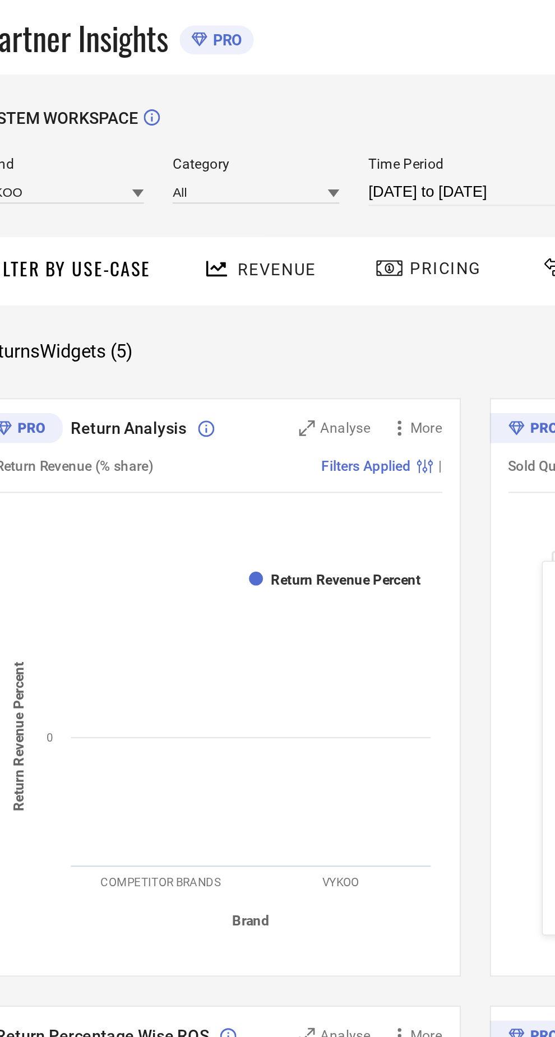
select select "8"
select select "2025"
select select "9"
select select "2025"
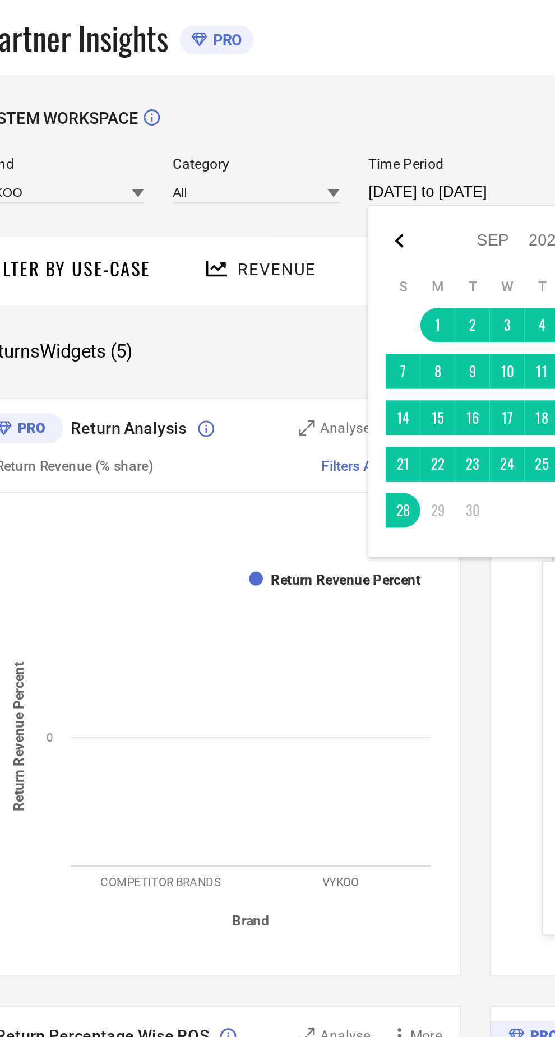
click at [268, 119] on icon at bounding box center [266, 116] width 4 height 7
select select "7"
select select "2025"
select select "8"
select select "2025"
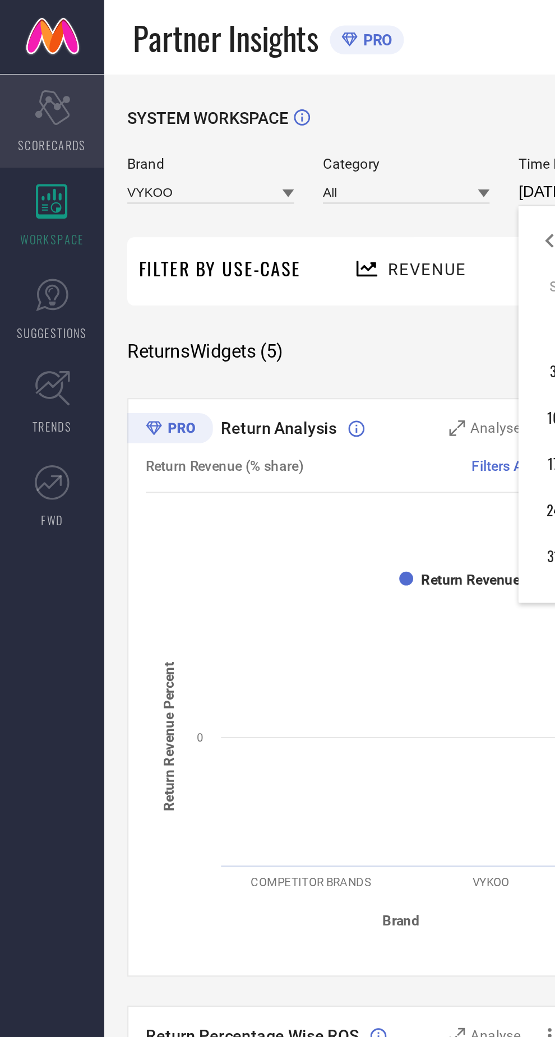
click at [24, 54] on icon "Scorecard" at bounding box center [25, 52] width 17 height 17
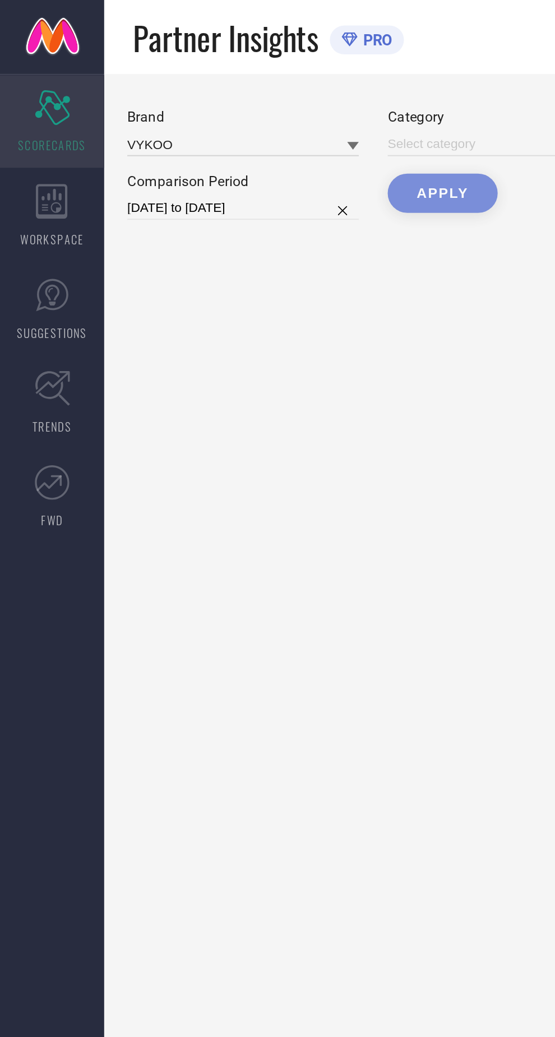
type input "All"
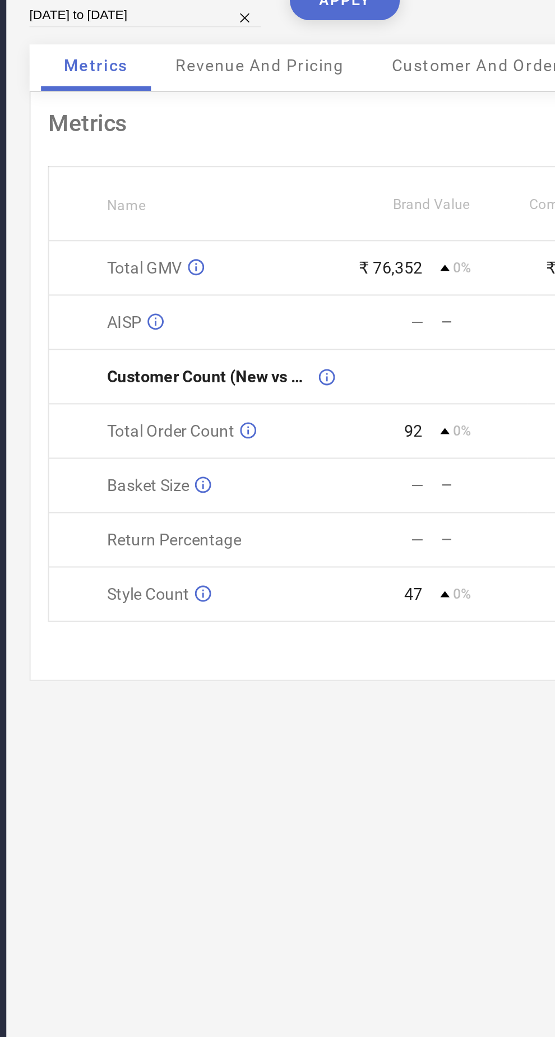
click at [186, 126] on span "Revenue And Pricing" at bounding box center [173, 125] width 82 height 9
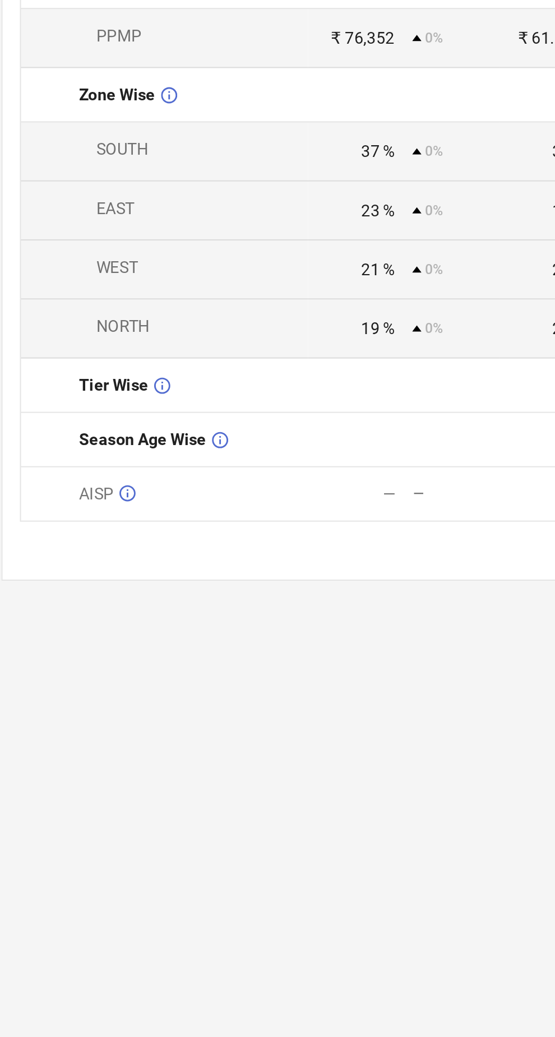
click at [212, 559] on td "— —" at bounding box center [256, 553] width 92 height 26
click at [131, 552] on div "AISP" at bounding box center [154, 552] width 110 height 9
click at [122, 545] on td "AISP" at bounding box center [140, 553] width 139 height 26
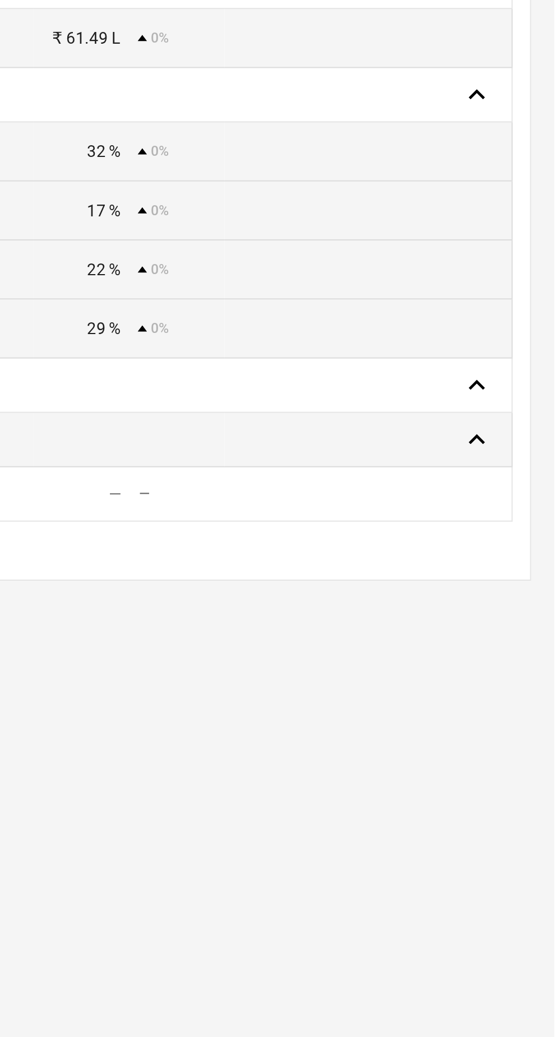
click at [507, 523] on div at bounding box center [460, 527] width 129 height 16
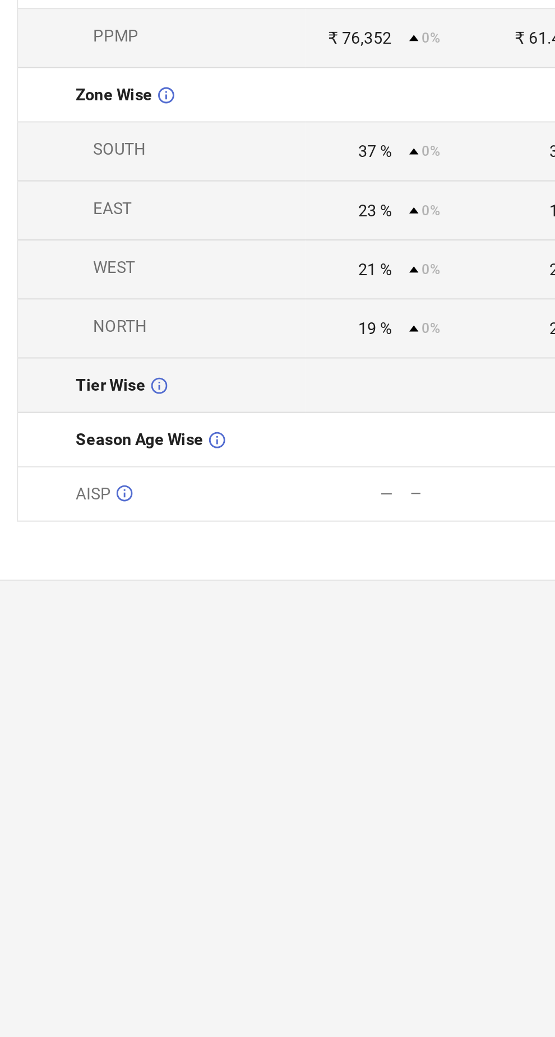
click at [273, 488] on td at bounding box center [256, 500] width 92 height 26
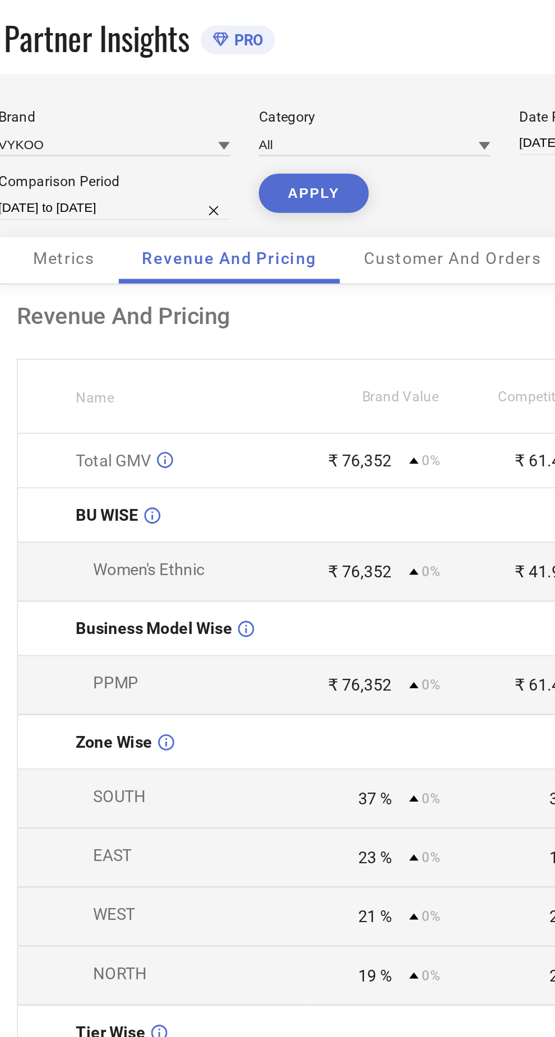
click at [279, 122] on span "Customer And Orders" at bounding box center [282, 125] width 86 height 9
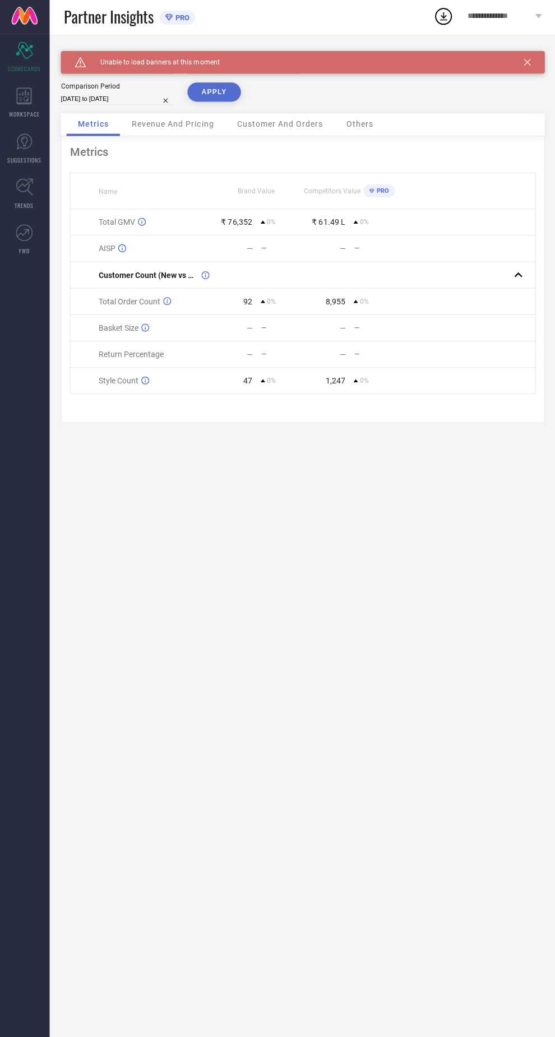
click at [187, 126] on span "Revenue And Pricing" at bounding box center [173, 125] width 82 height 9
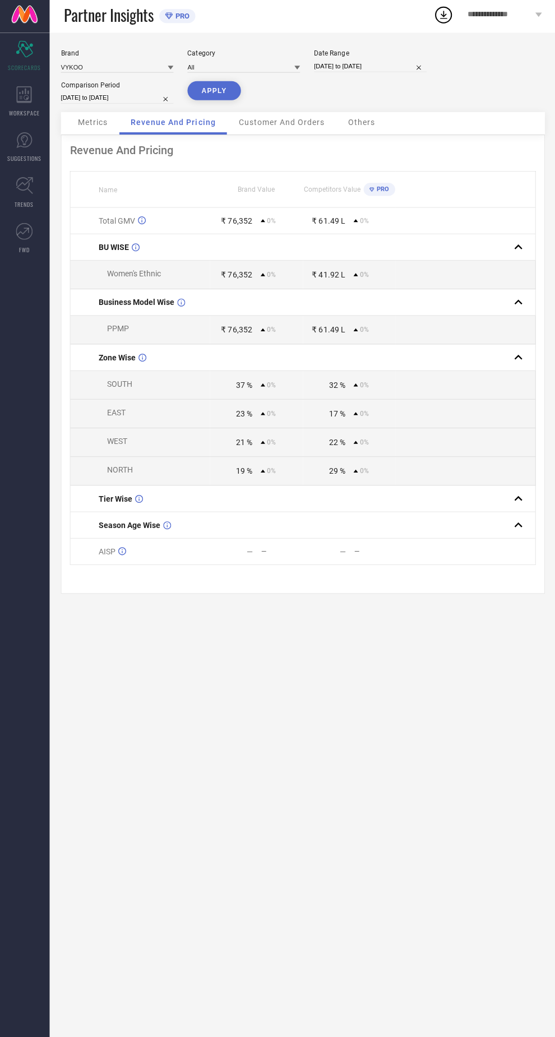
click at [295, 126] on span "Customer And Orders" at bounding box center [282, 125] width 86 height 9
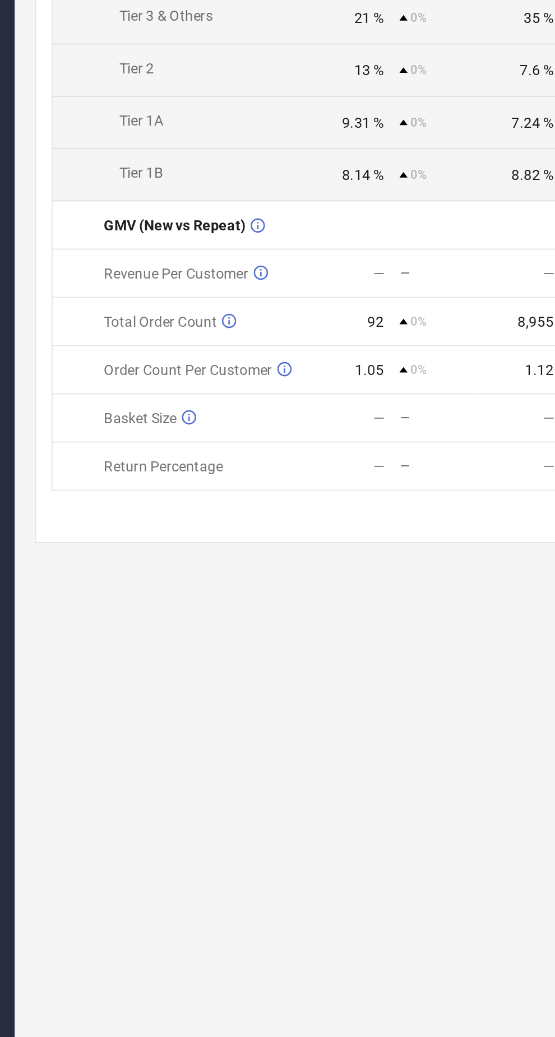
click at [146, 664] on icon at bounding box center [146, 665] width 8 height 8
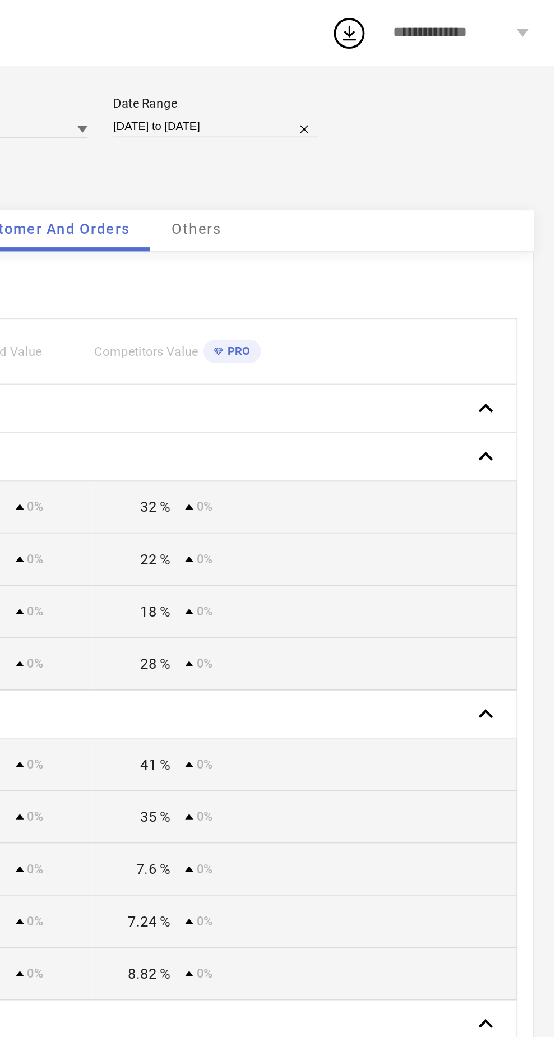
click at [368, 128] on span "Others" at bounding box center [359, 125] width 27 height 9
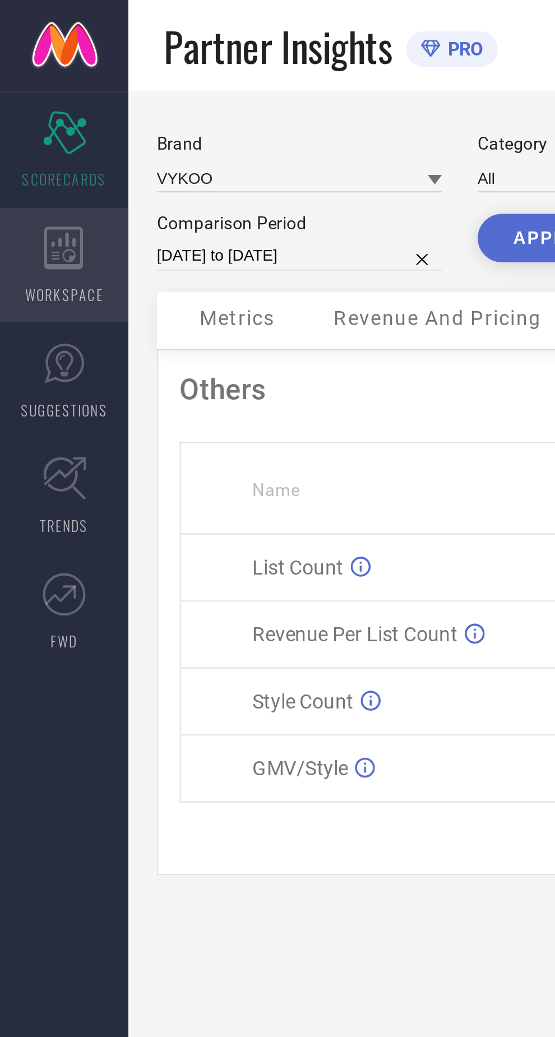
click at [21, 99] on icon at bounding box center [25, 97] width 16 height 17
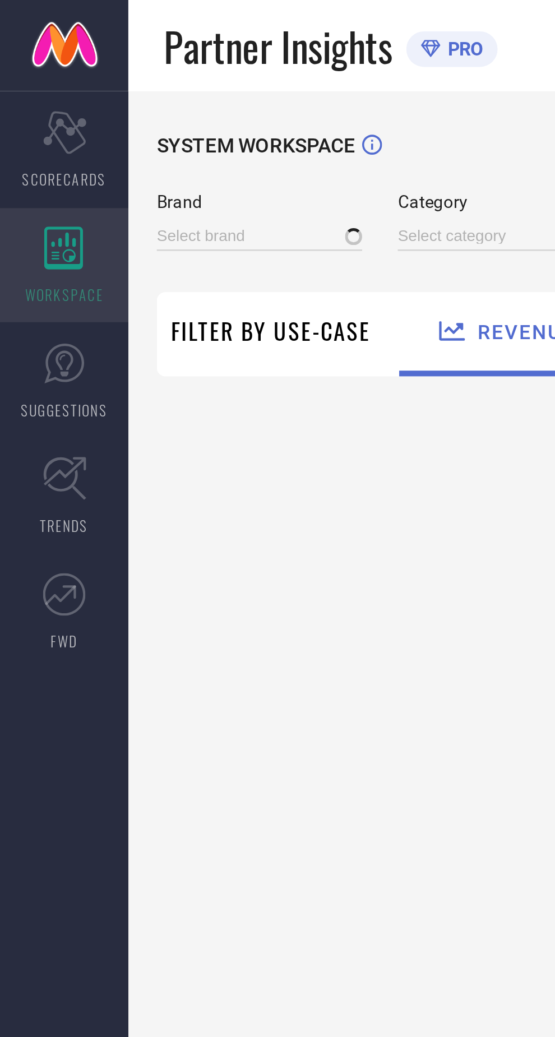
type input "VYKOO"
type input "All"
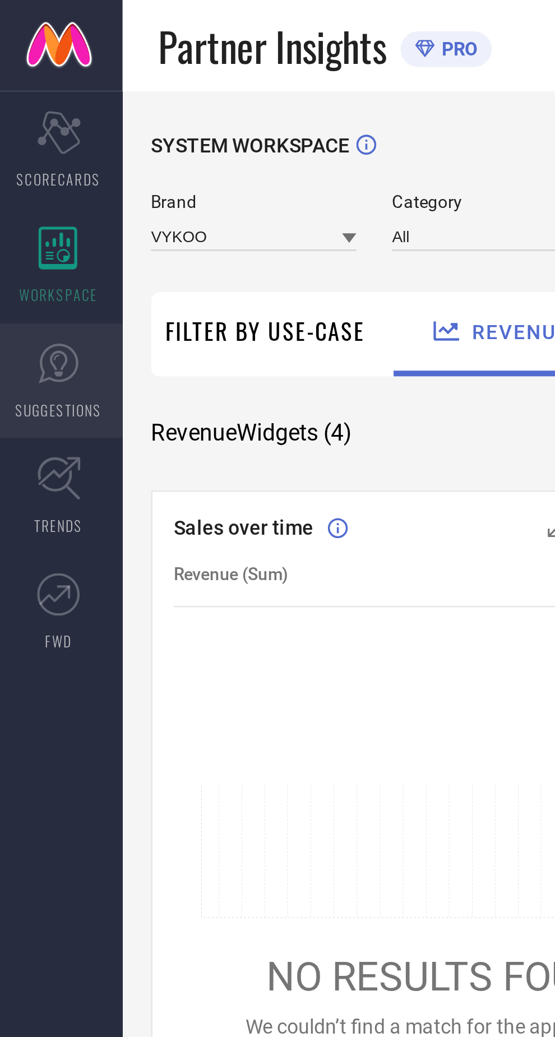
click at [7, 139] on link "SUGGESTIONS" at bounding box center [25, 149] width 50 height 45
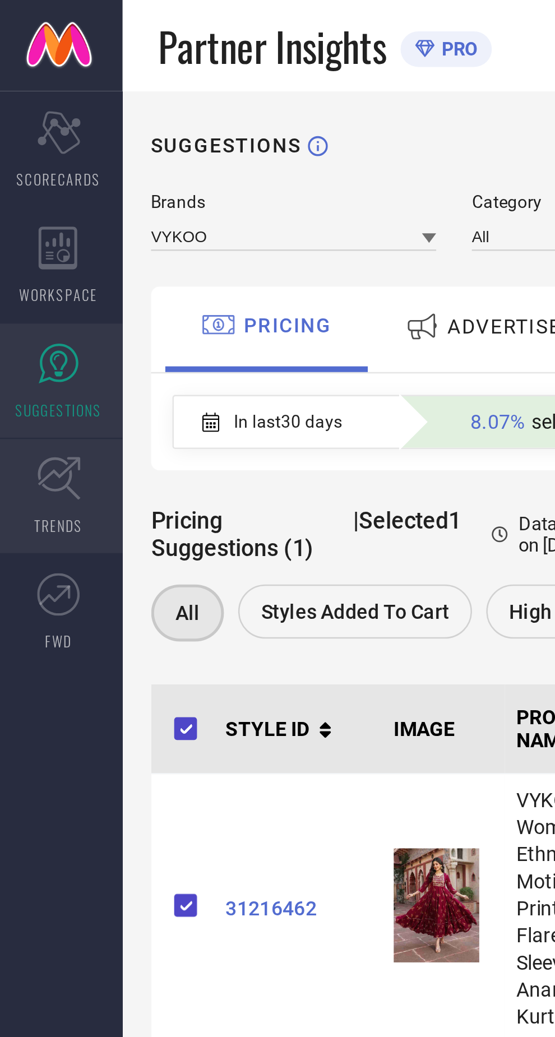
click at [23, 191] on icon at bounding box center [25, 187] width 17 height 17
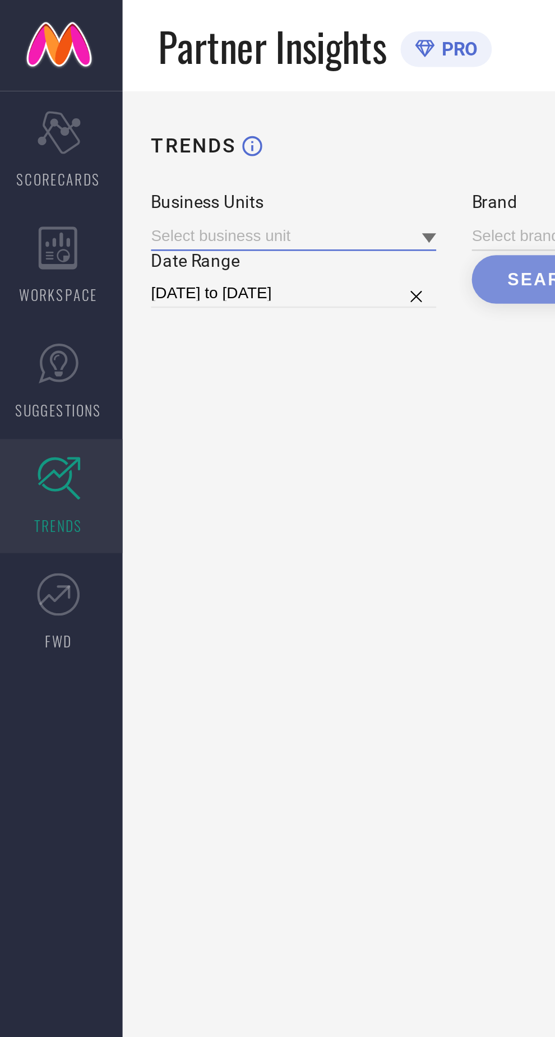
click at [151, 91] on input at bounding box center [118, 93] width 112 height 12
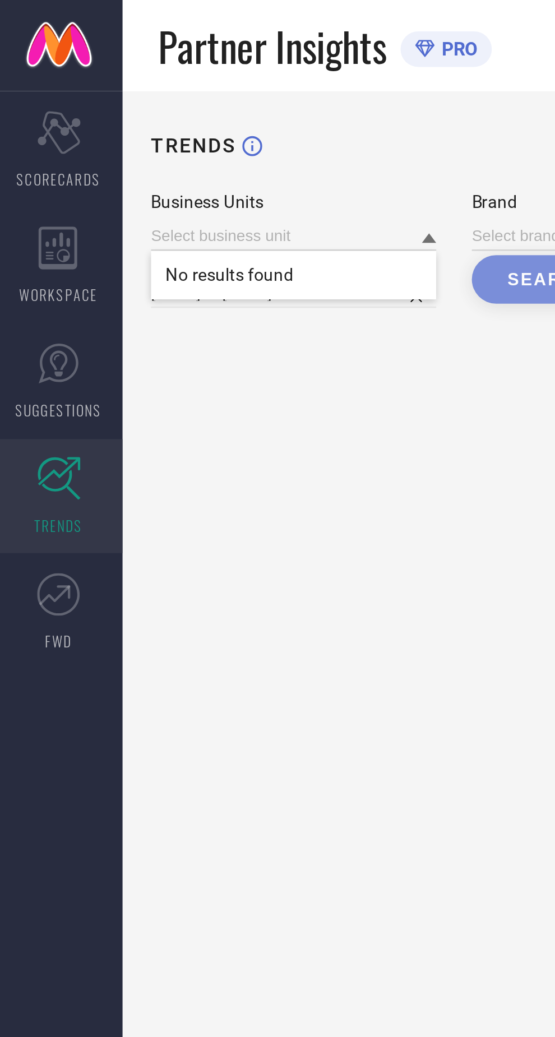
click at [147, 112] on span "No results found" at bounding box center [118, 108] width 112 height 19
click at [152, 89] on input at bounding box center [118, 93] width 112 height 12
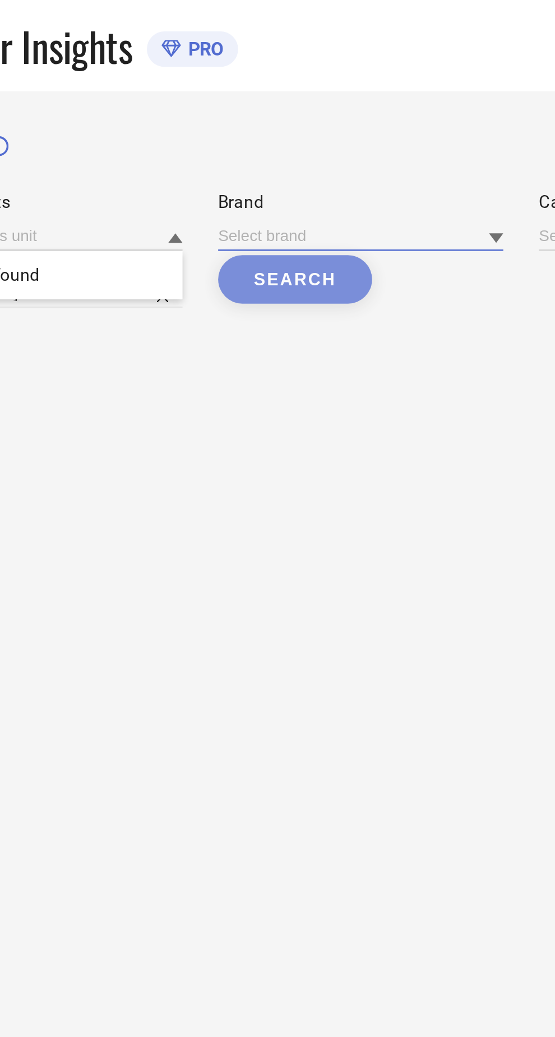
click at [252, 89] on input at bounding box center [244, 93] width 112 height 12
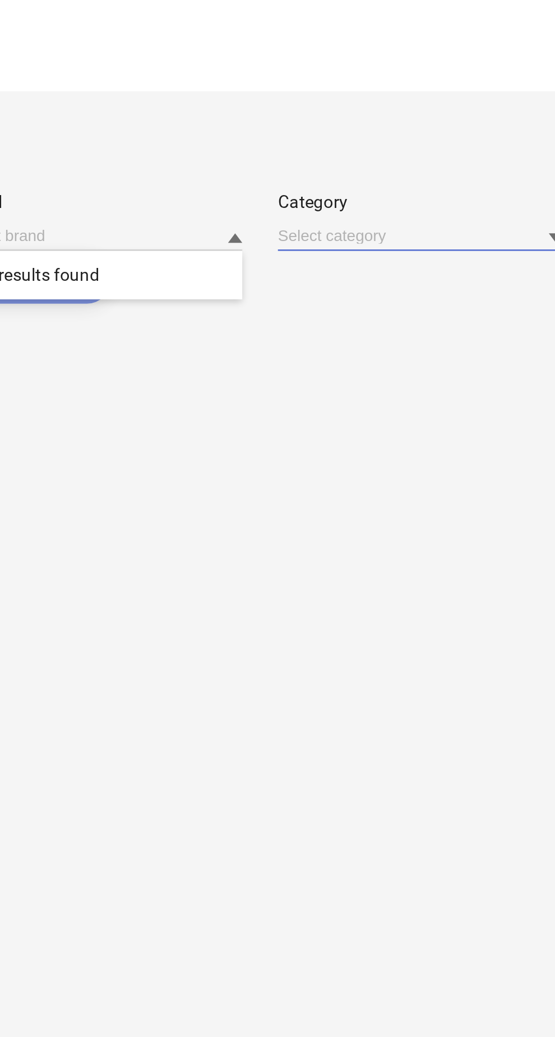
click at [347, 93] on input at bounding box center [370, 93] width 112 height 12
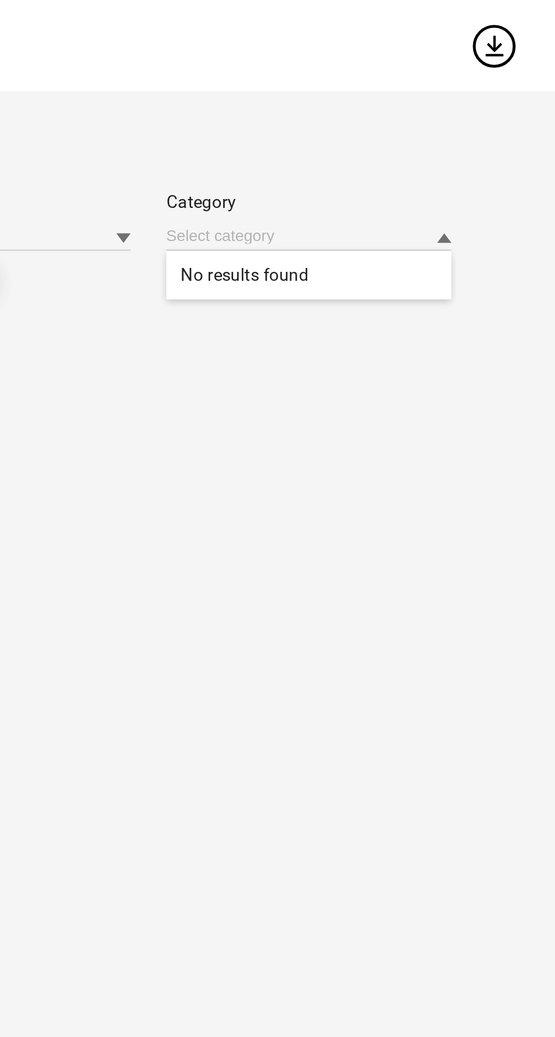
click at [417, 99] on span "No results found" at bounding box center [370, 108] width 112 height 19
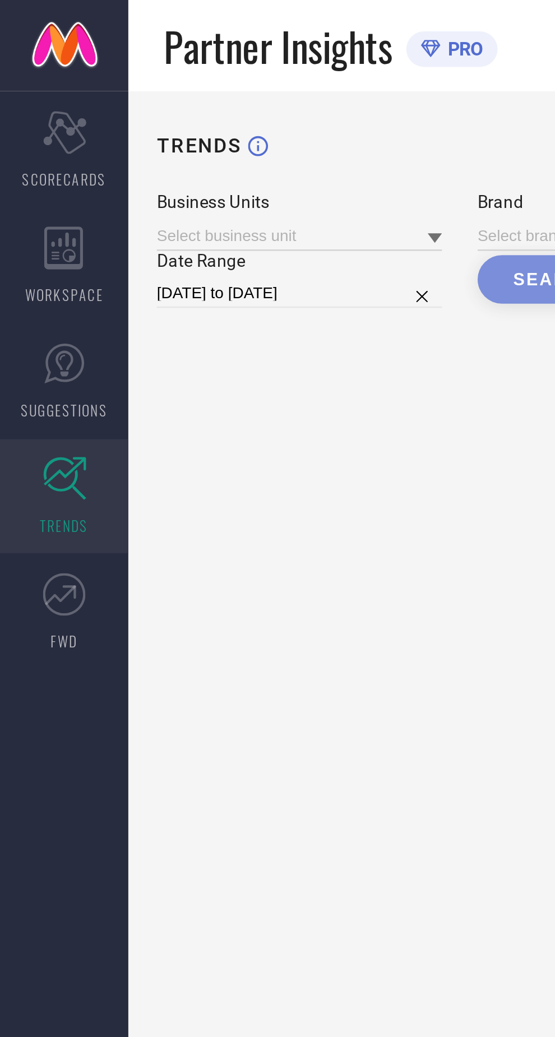
select select "7"
select select "2025"
select select "8"
select select "2025"
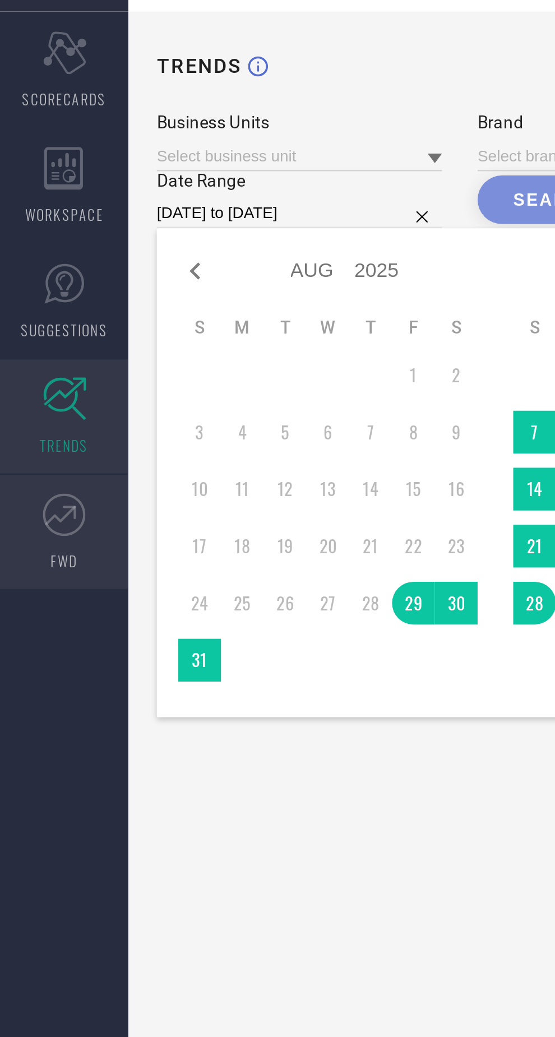
click at [23, 237] on icon at bounding box center [25, 233] width 17 height 17
